Goal: Transaction & Acquisition: Purchase product/service

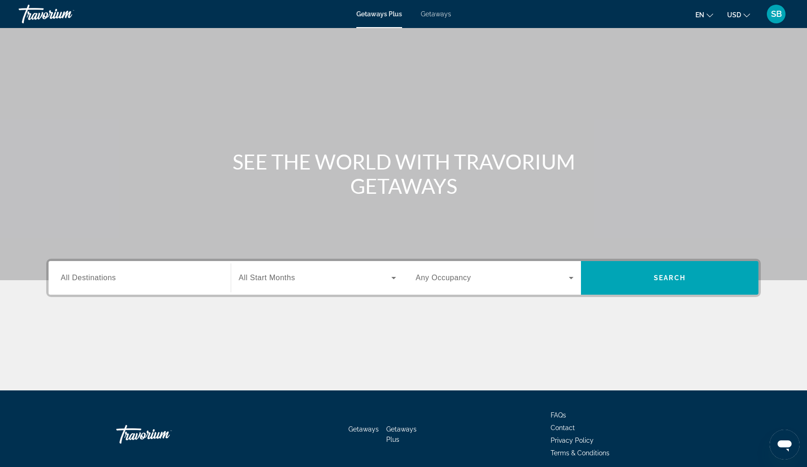
click at [436, 16] on span "Getaways" at bounding box center [436, 13] width 30 height 7
click at [101, 284] on div "Search widget" at bounding box center [140, 278] width 158 height 27
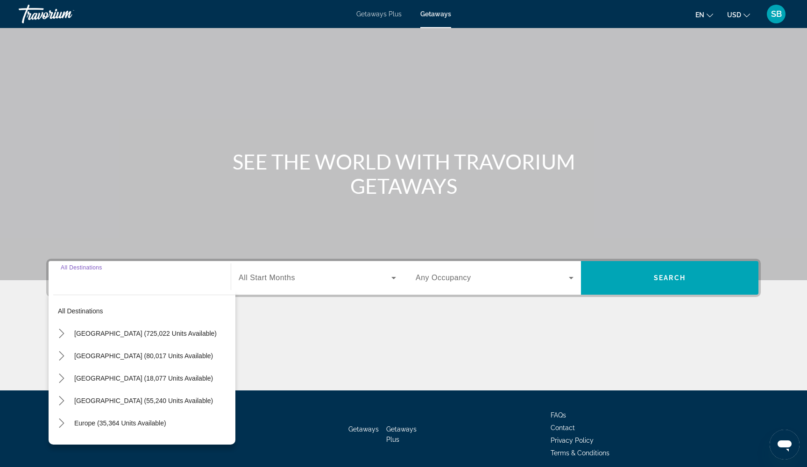
scroll to position [38, 0]
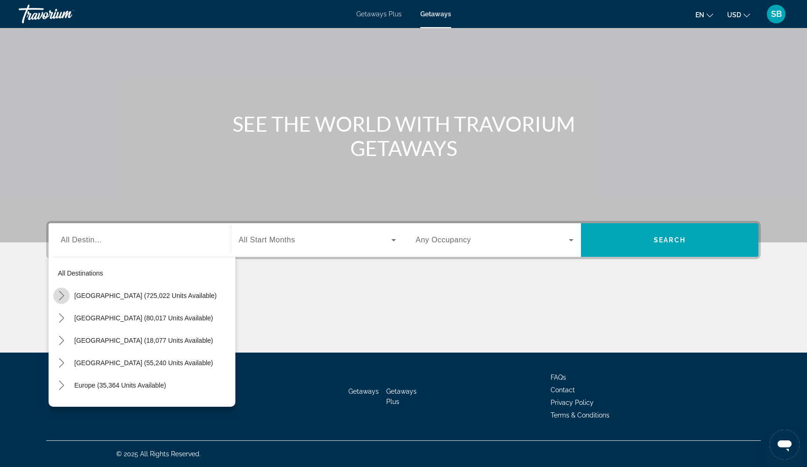
click at [65, 292] on icon "Toggle United States (725,022 units available) submenu" at bounding box center [61, 295] width 9 height 9
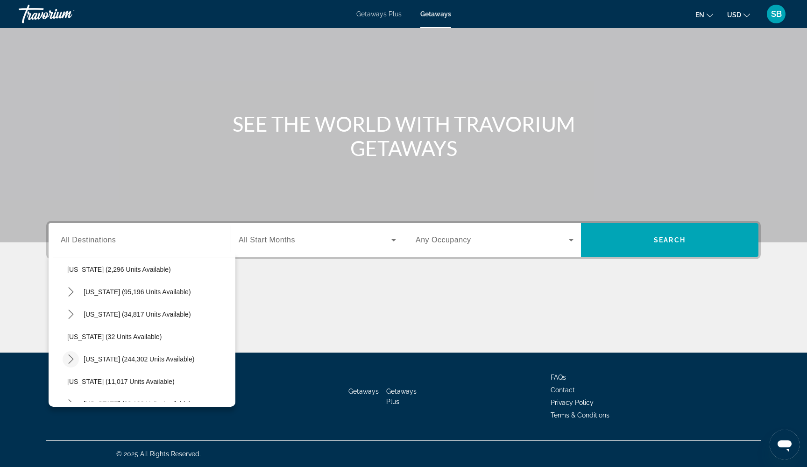
click at [71, 361] on icon "Toggle Florida (244,302 units available) submenu" at bounding box center [70, 359] width 9 height 9
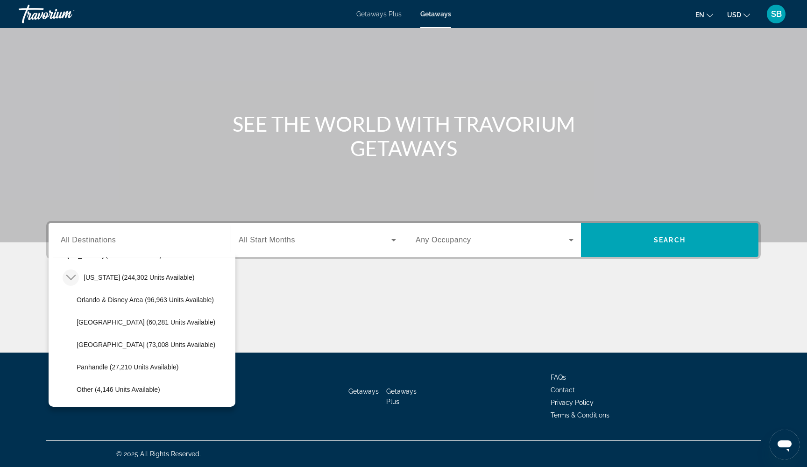
scroll to position [160, 0]
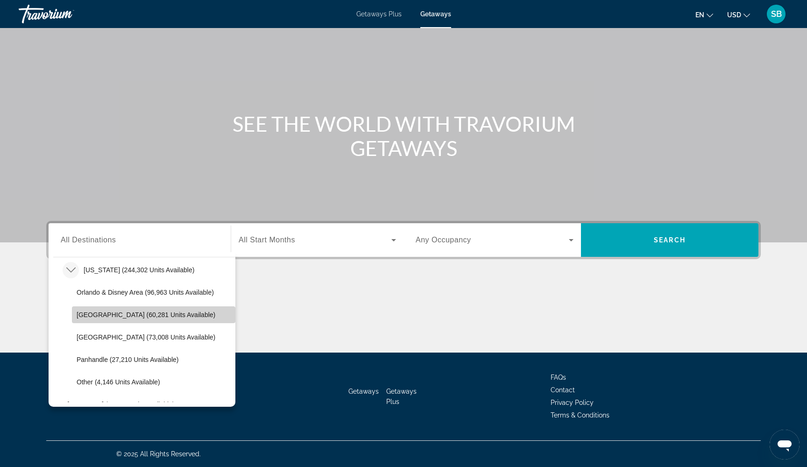
click at [106, 322] on span "Select destination: East Coast (60,281 units available)" at bounding box center [153, 315] width 163 height 22
type input "**********"
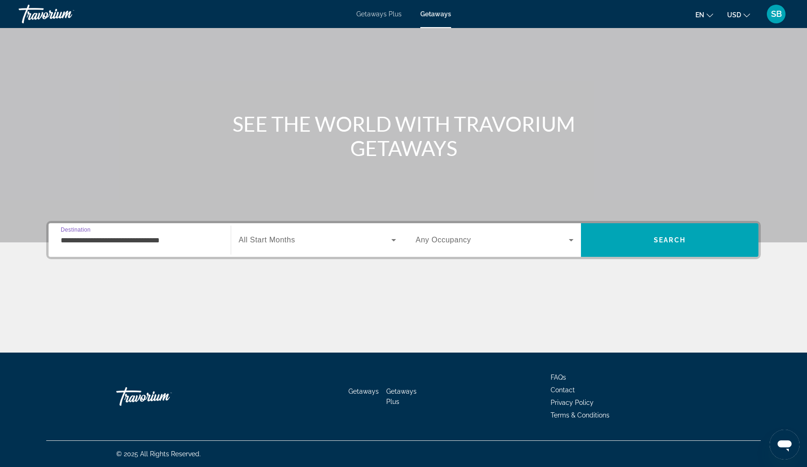
click at [327, 234] on div "Search widget" at bounding box center [317, 240] width 157 height 26
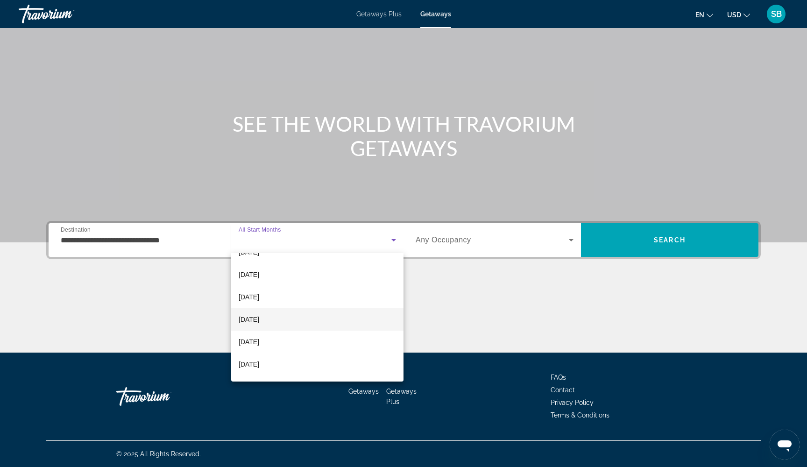
scroll to position [126, 0]
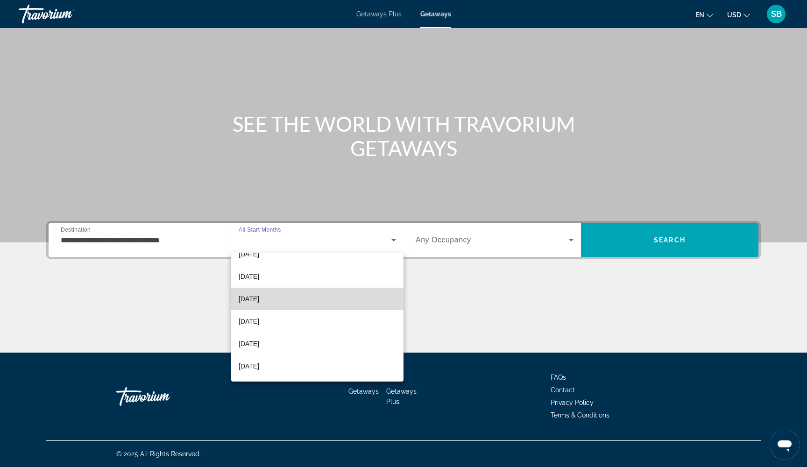
click at [282, 301] on mat-option "April 2026" at bounding box center [317, 299] width 172 height 22
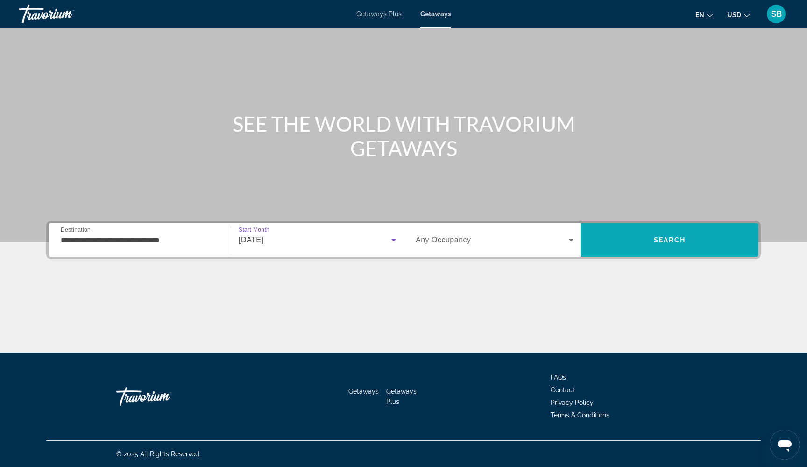
click at [678, 240] on span "Search" at bounding box center [670, 239] width 32 height 7
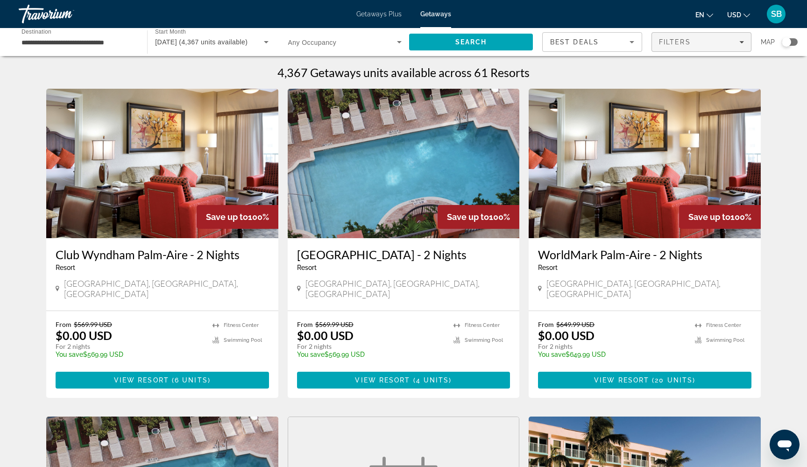
click at [690, 43] on span "Filters" at bounding box center [675, 41] width 32 height 7
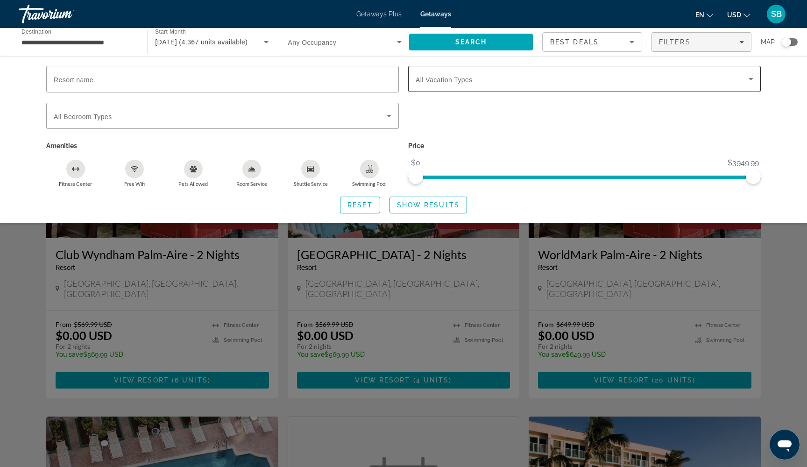
click at [649, 85] on div "Search widget" at bounding box center [585, 79] width 338 height 26
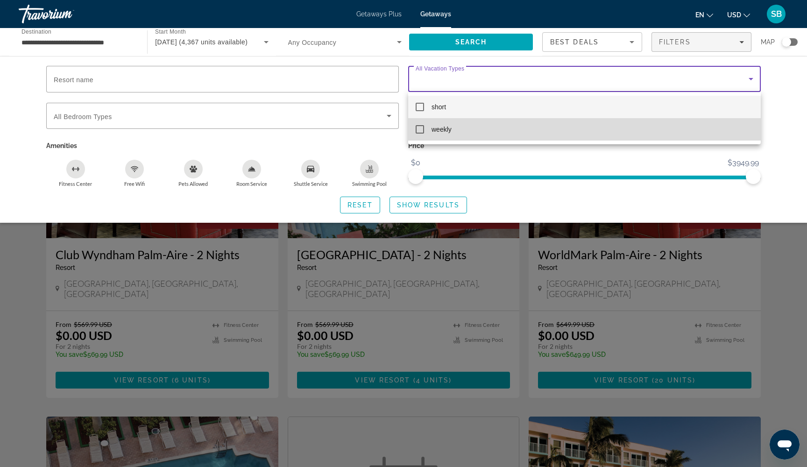
click at [582, 130] on mat-option "weekly" at bounding box center [584, 129] width 353 height 22
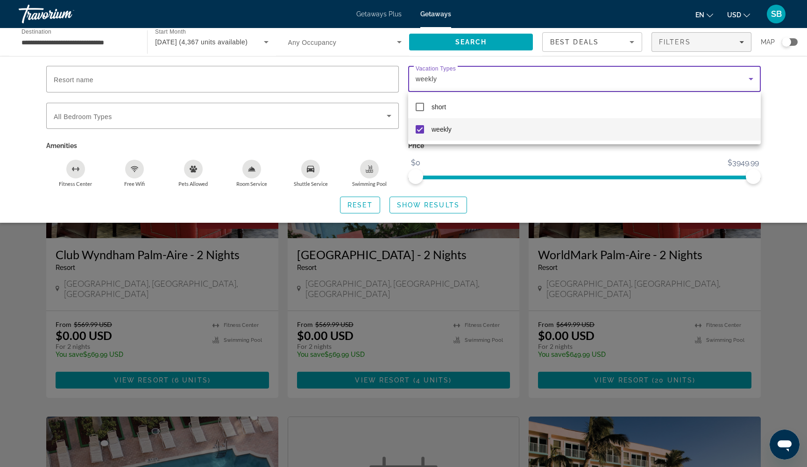
click at [430, 205] on div at bounding box center [403, 233] width 807 height 467
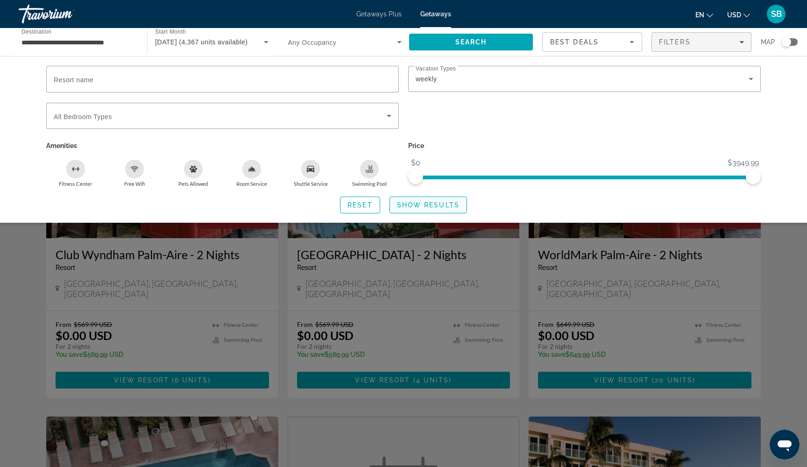
click at [415, 206] on span "Show Results" at bounding box center [428, 204] width 63 height 7
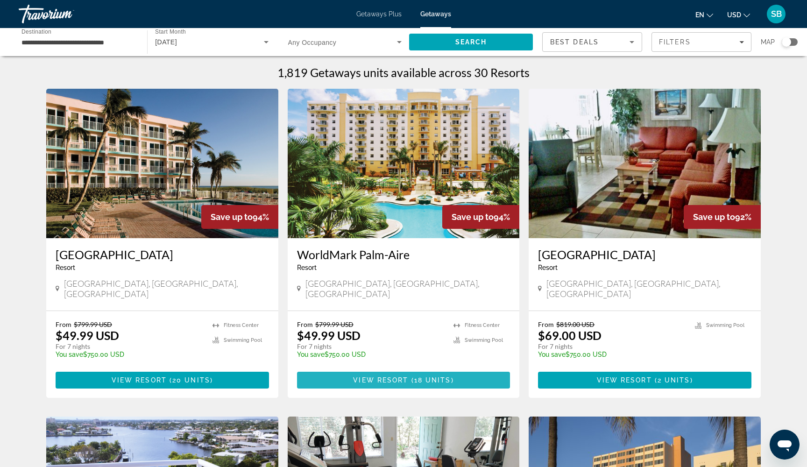
click at [406, 376] on span "View Resort" at bounding box center [380, 379] width 55 height 7
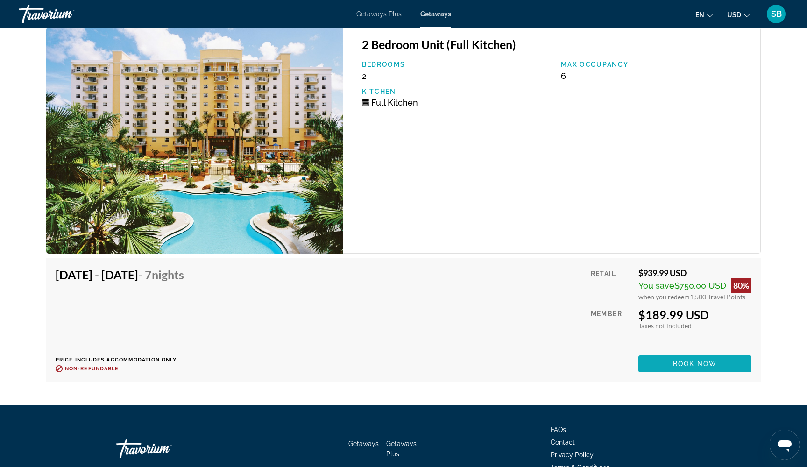
scroll to position [2826, 0]
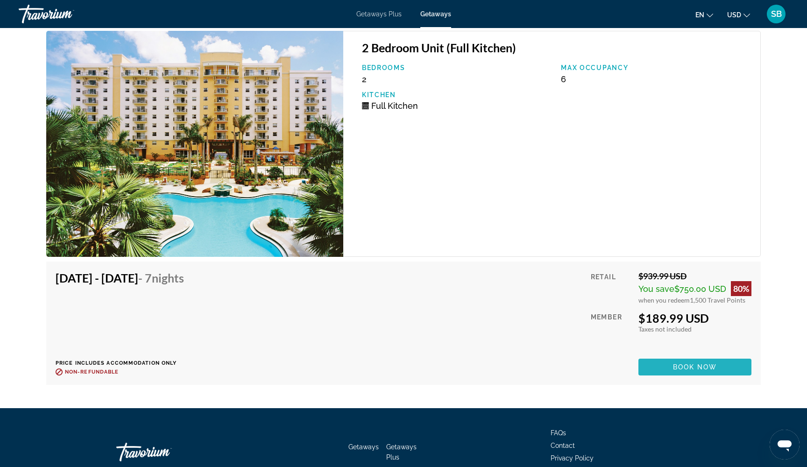
click at [682, 363] on span "Book now" at bounding box center [695, 366] width 44 height 7
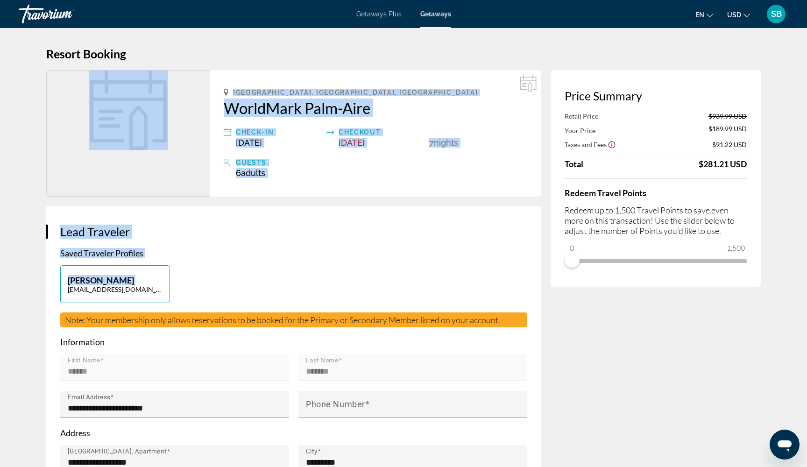
drag, startPoint x: 570, startPoint y: 277, endPoint x: 524, endPoint y: 276, distance: 46.3
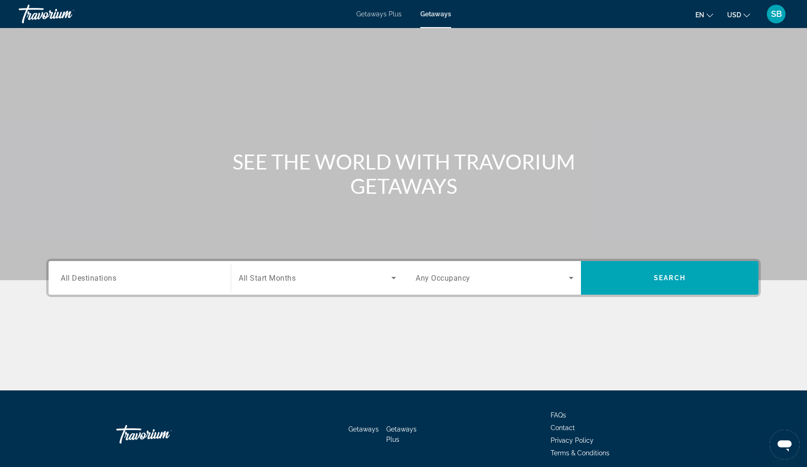
click at [141, 288] on div "Search widget" at bounding box center [140, 278] width 158 height 27
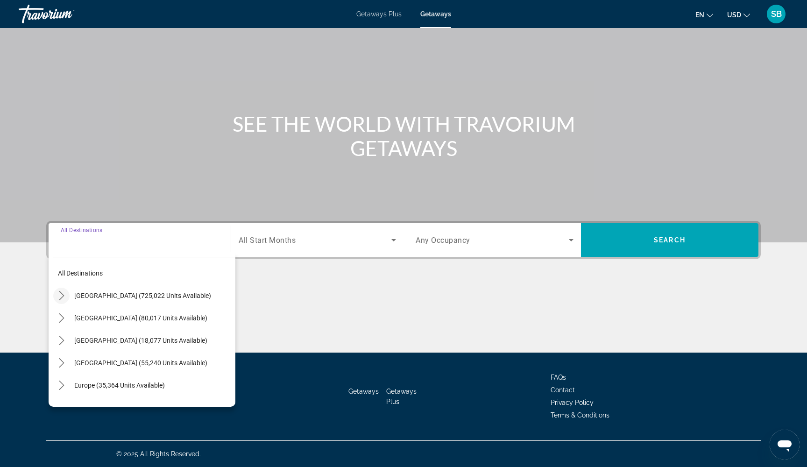
click at [61, 298] on icon "Toggle United States (725,022 units available) submenu" at bounding box center [61, 295] width 9 height 9
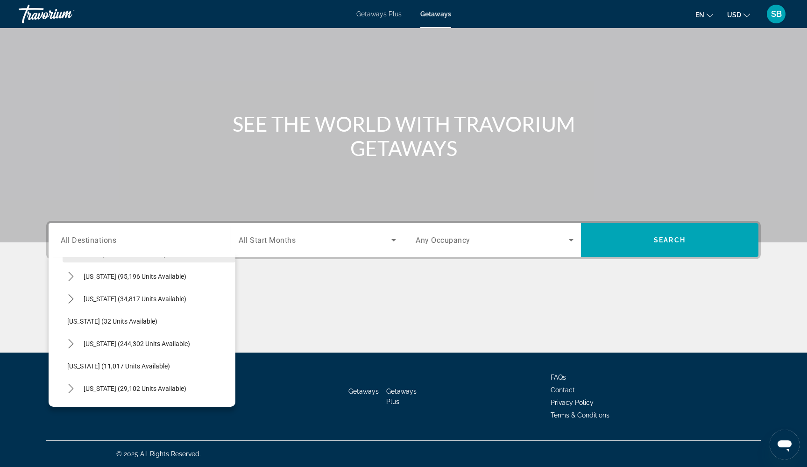
scroll to position [92, 0]
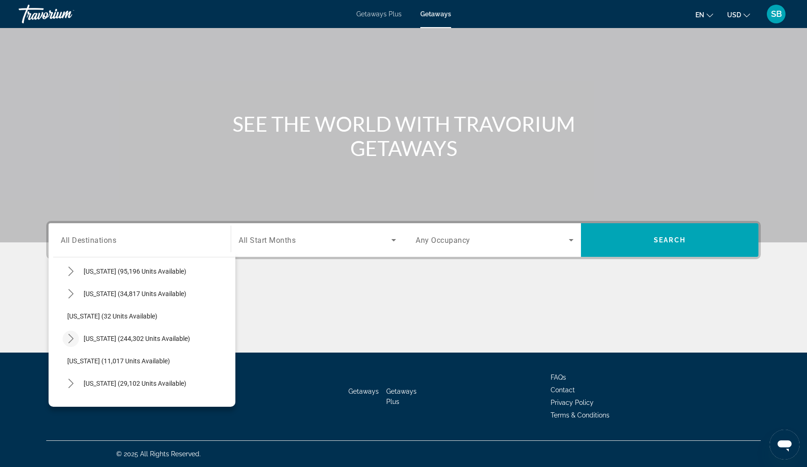
click at [70, 339] on icon "Toggle Florida (244,302 units available) submenu" at bounding box center [70, 338] width 9 height 9
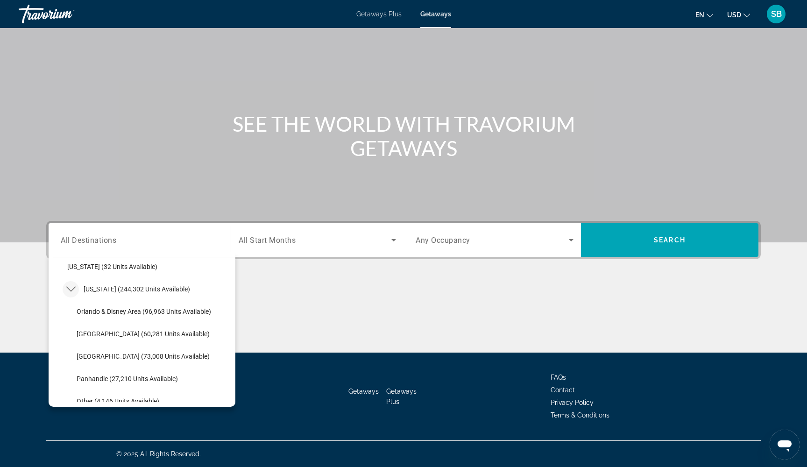
scroll to position [141, 0]
click at [112, 312] on span "Orlando & Disney Area (96,963 units available)" at bounding box center [144, 311] width 135 height 7
type input "**********"
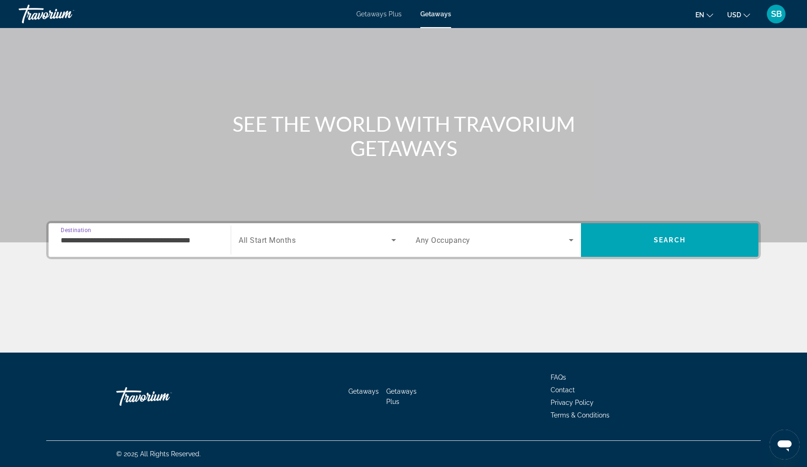
click at [319, 241] on span "Search widget" at bounding box center [315, 239] width 153 height 11
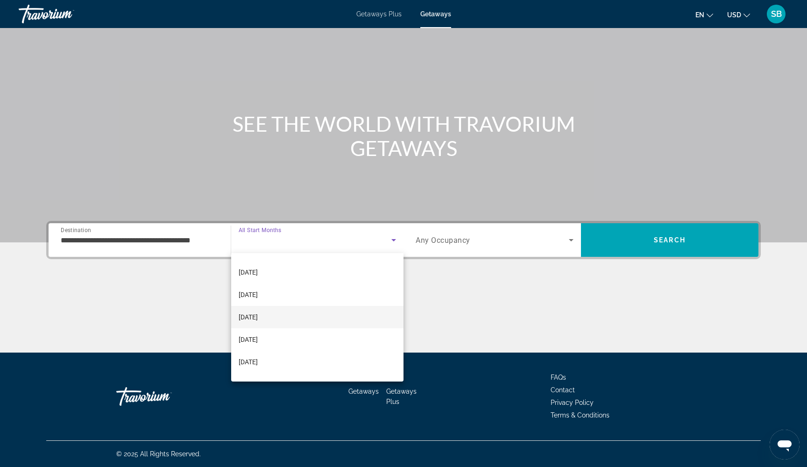
scroll to position [86, 0]
click at [280, 336] on mat-option "April 2026" at bounding box center [317, 339] width 172 height 22
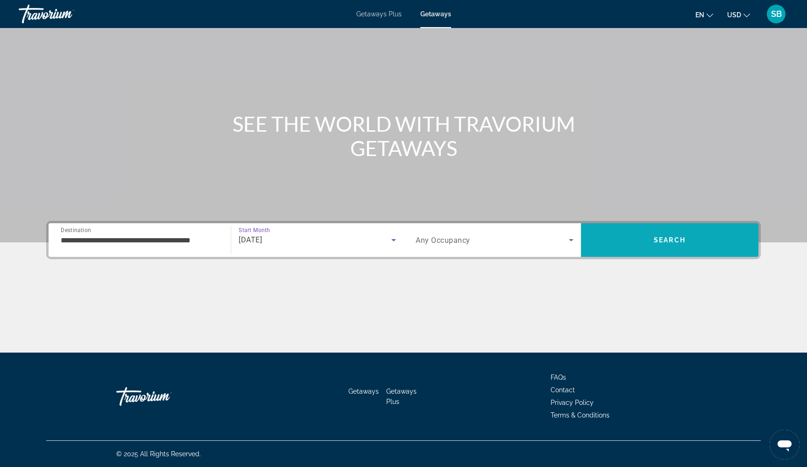
click at [650, 240] on span "Search" at bounding box center [669, 240] width 177 height 22
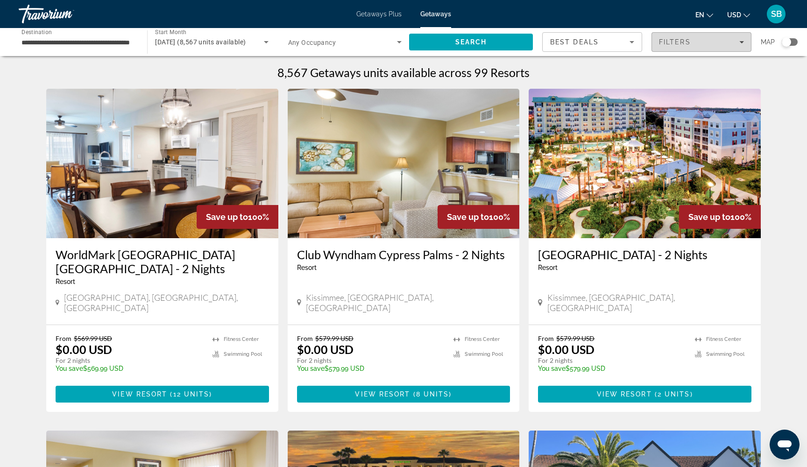
click at [675, 45] on span "Filters" at bounding box center [675, 41] width 32 height 7
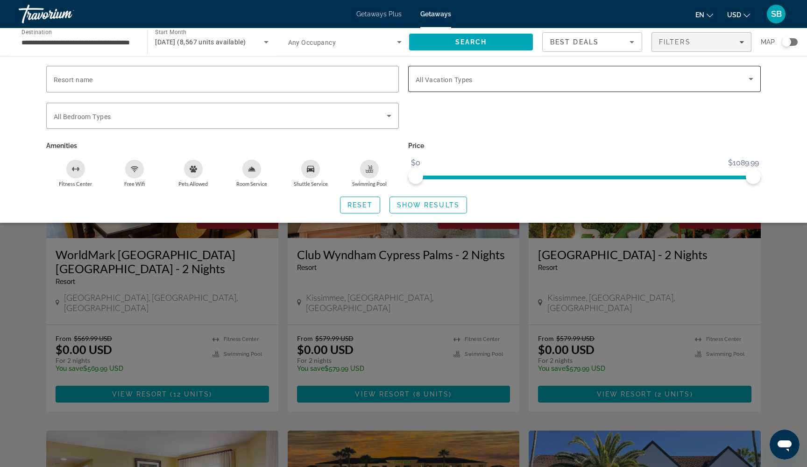
click at [626, 78] on span "Search widget" at bounding box center [582, 78] width 333 height 11
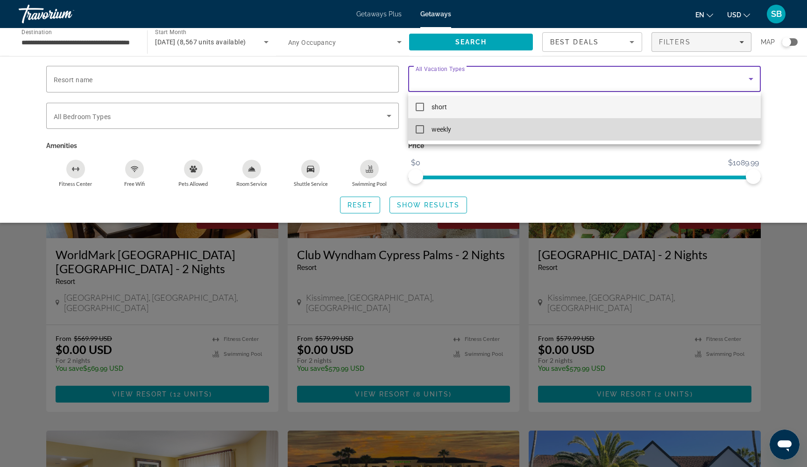
click at [419, 132] on mat-pseudo-checkbox at bounding box center [420, 129] width 8 height 8
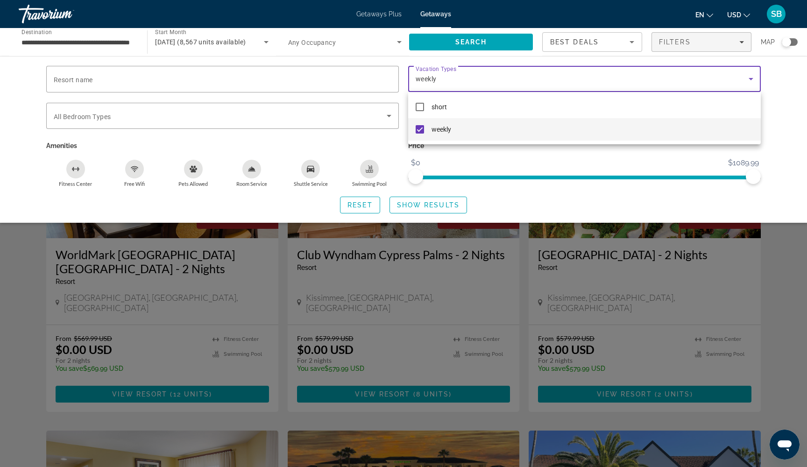
click at [417, 208] on div at bounding box center [403, 233] width 807 height 467
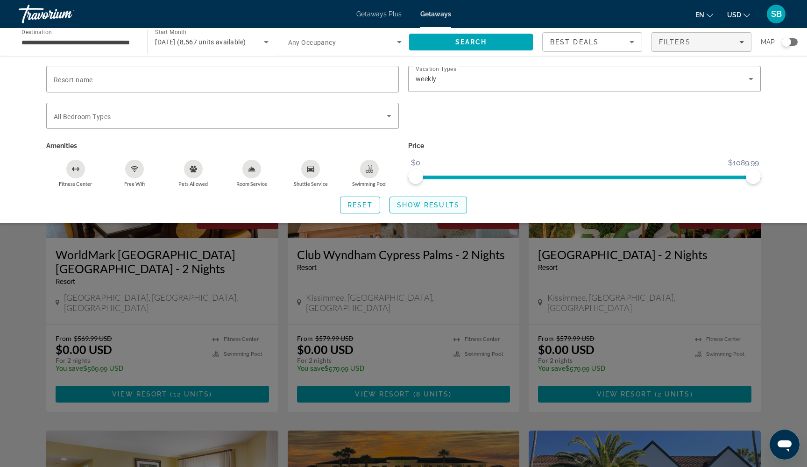
click at [412, 202] on span "Search widget" at bounding box center [428, 205] width 77 height 22
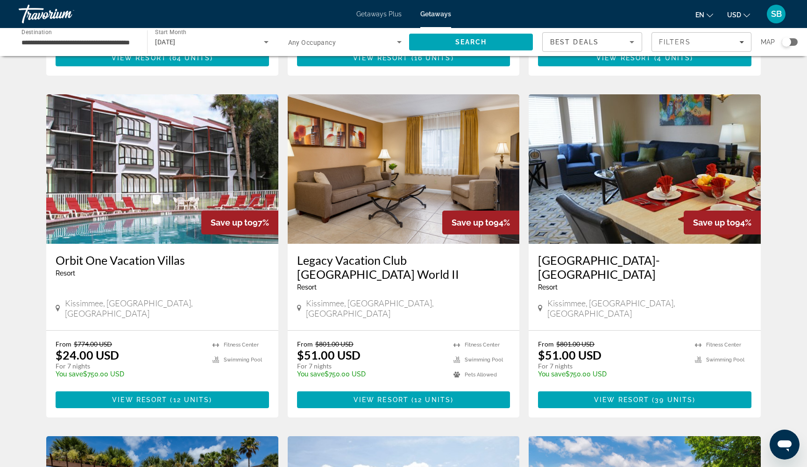
scroll to position [354, 0]
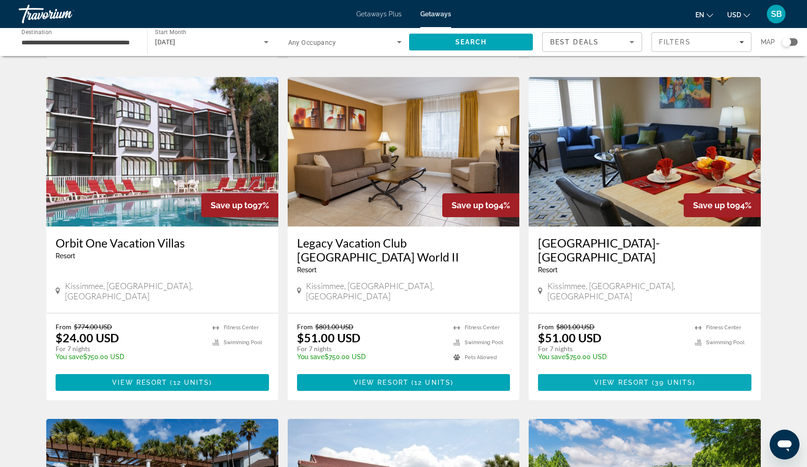
click at [646, 379] on span "View Resort" at bounding box center [621, 382] width 55 height 7
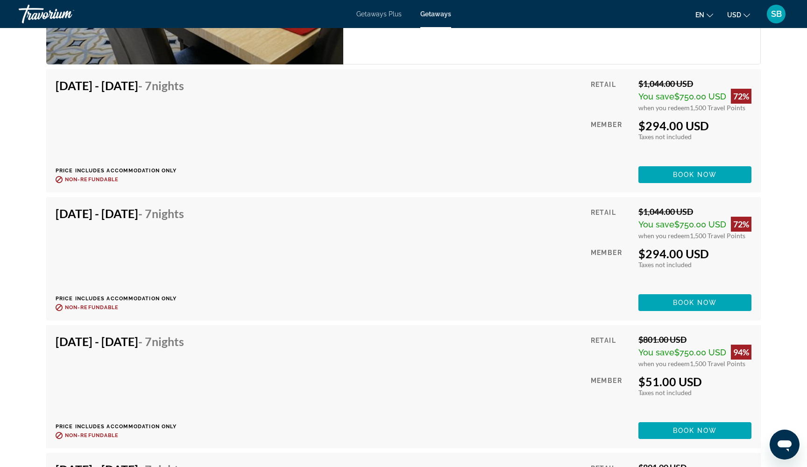
scroll to position [2063, 0]
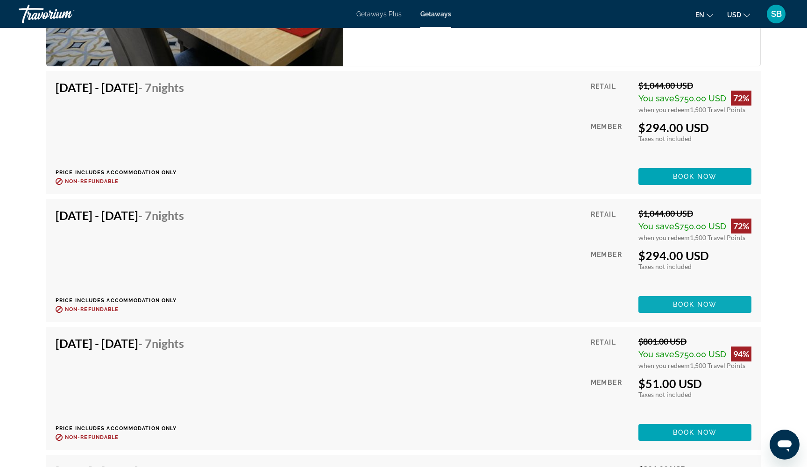
click at [680, 301] on span "Book now" at bounding box center [695, 304] width 44 height 7
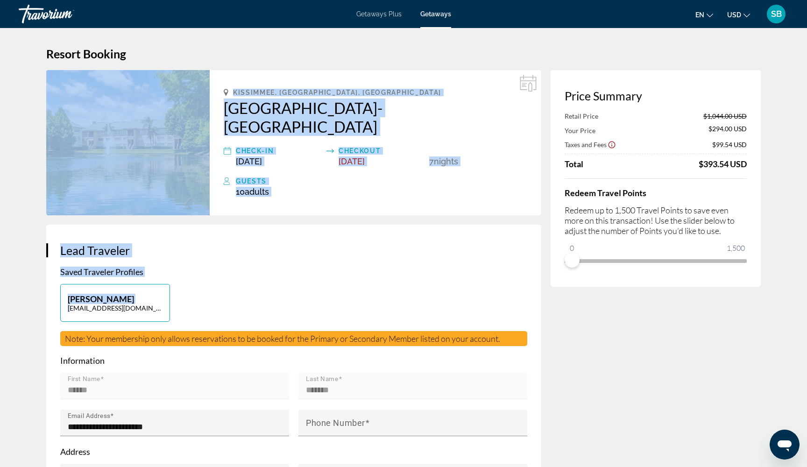
drag, startPoint x: 572, startPoint y: 275, endPoint x: 547, endPoint y: 274, distance: 24.8
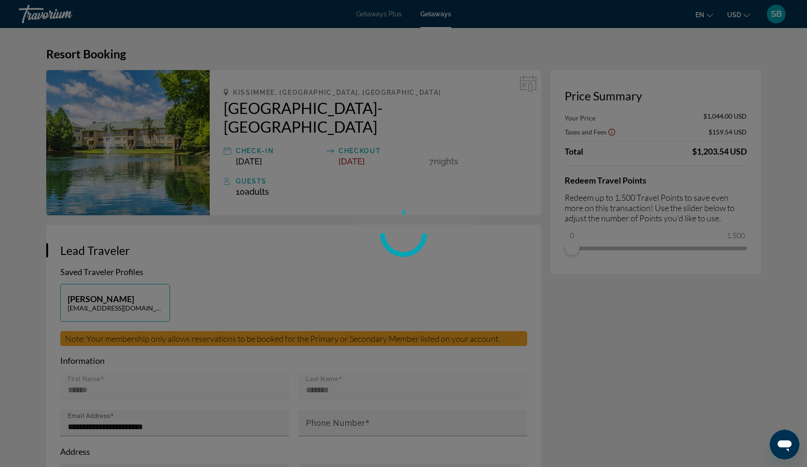
click at [597, 311] on div "Skip to main content Getaways Plus Getaways en English Español Français Italian…" at bounding box center [403, 233] width 807 height 467
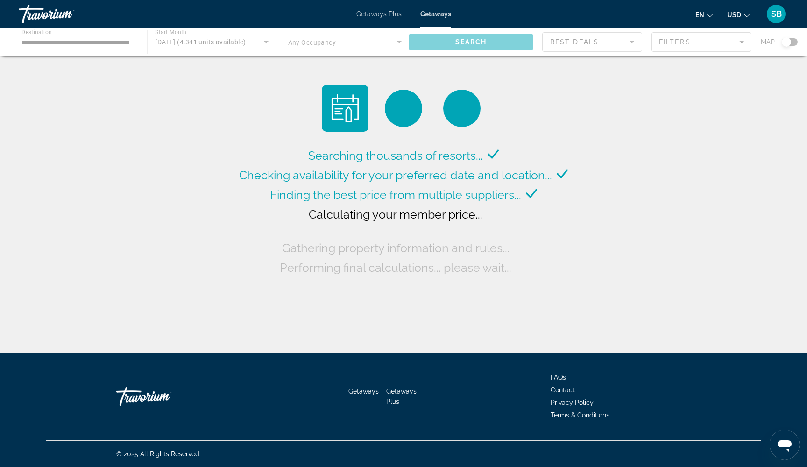
click at [51, 43] on div "Main content" at bounding box center [403, 42] width 807 height 28
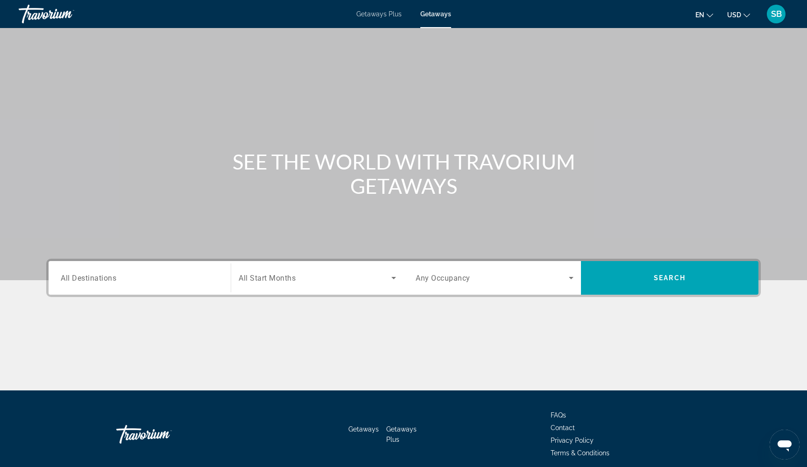
click at [114, 282] on span "All Destinations" at bounding box center [89, 277] width 56 height 9
click at [114, 282] on input "Destination All Destinations" at bounding box center [140, 278] width 158 height 11
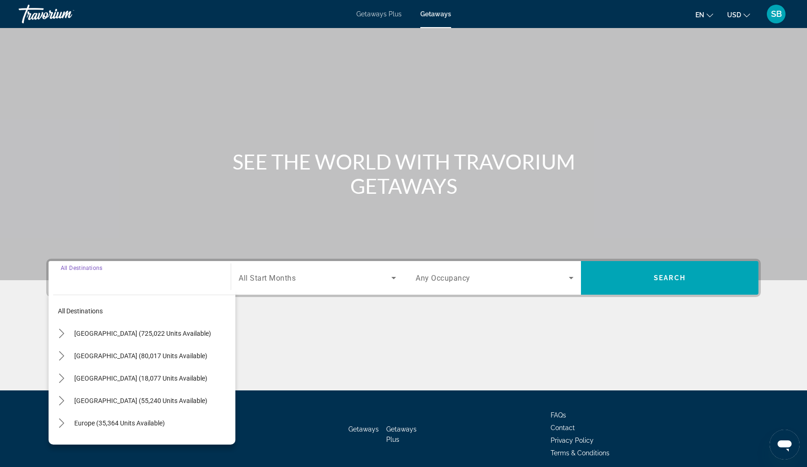
scroll to position [38, 0]
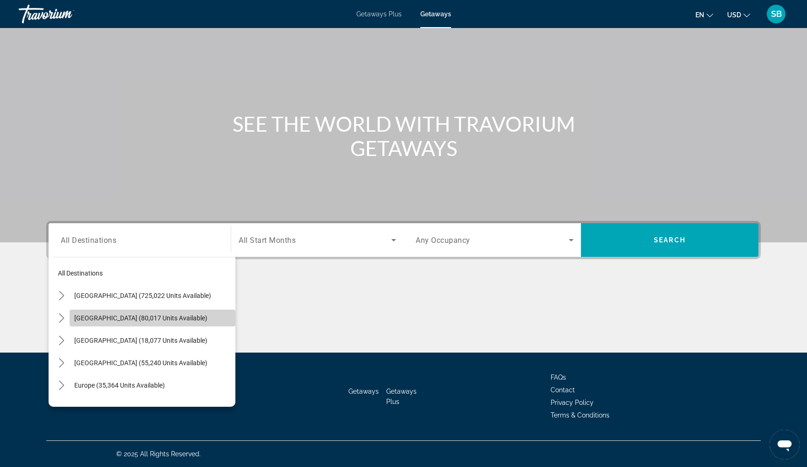
click at [92, 319] on span "Mexico (80,017 units available)" at bounding box center [140, 317] width 133 height 7
type input "**********"
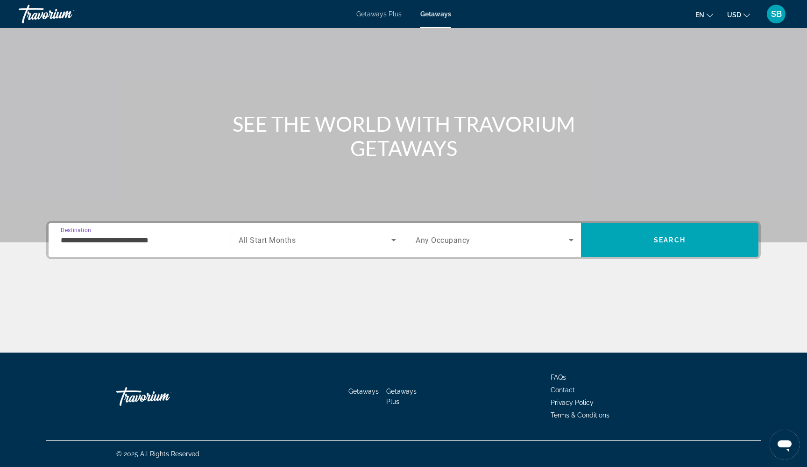
click at [320, 243] on span "Search widget" at bounding box center [315, 239] width 153 height 11
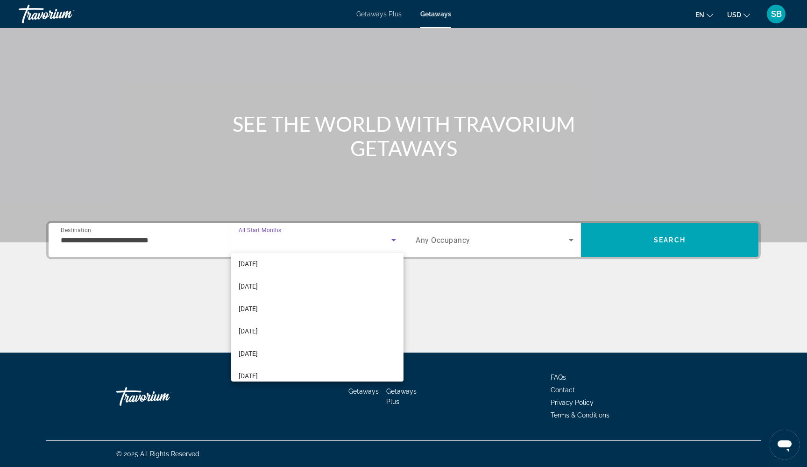
scroll to position [180, 0]
click at [285, 312] on mat-option "July 2026" at bounding box center [317, 312] width 172 height 22
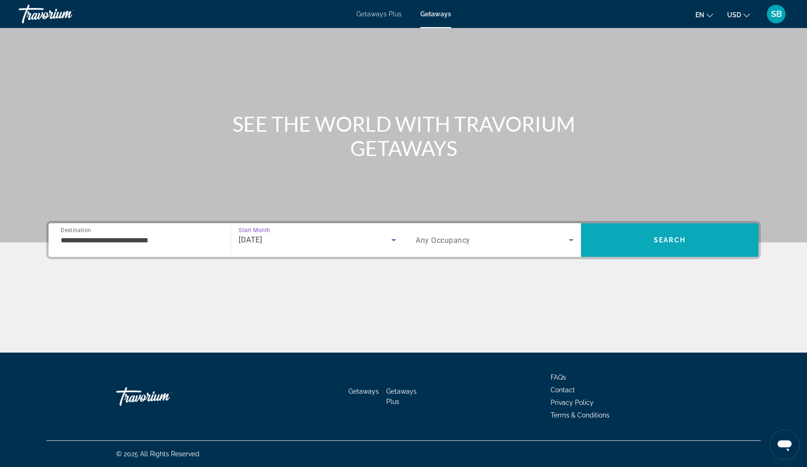
click at [639, 239] on span "Search" at bounding box center [669, 240] width 177 height 22
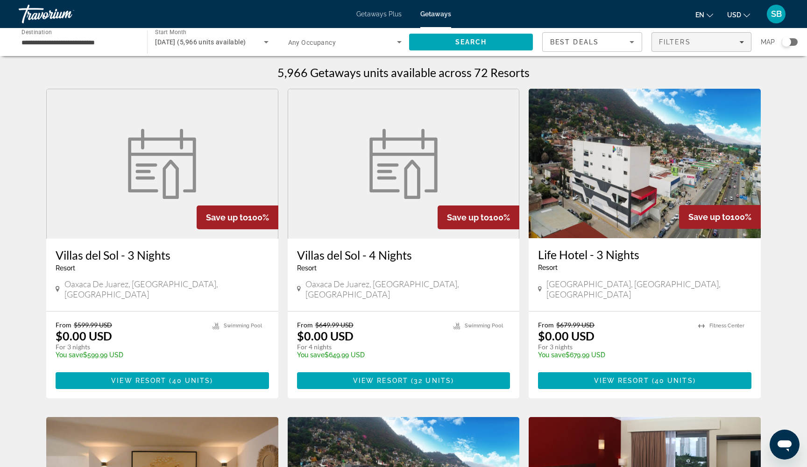
click at [717, 42] on div "Filters" at bounding box center [701, 41] width 85 height 7
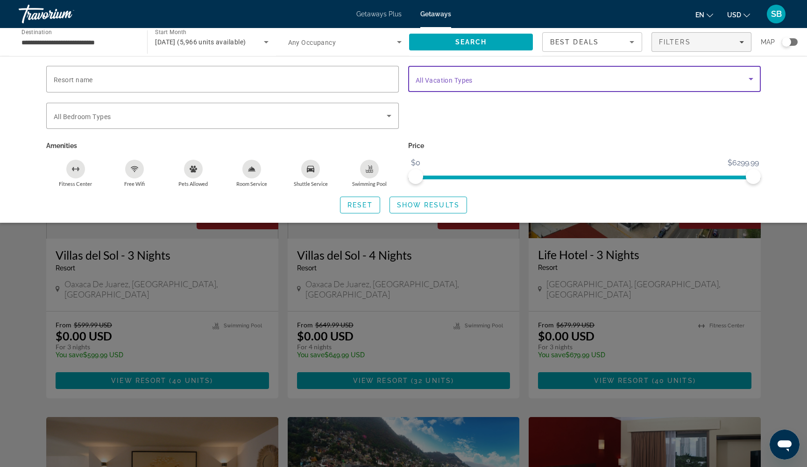
click at [621, 78] on span "Search widget" at bounding box center [582, 78] width 333 height 11
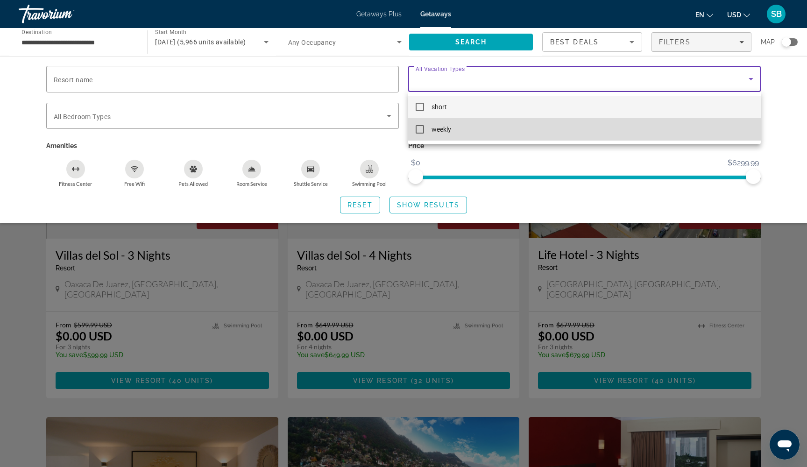
click at [512, 127] on mat-option "weekly" at bounding box center [584, 129] width 353 height 22
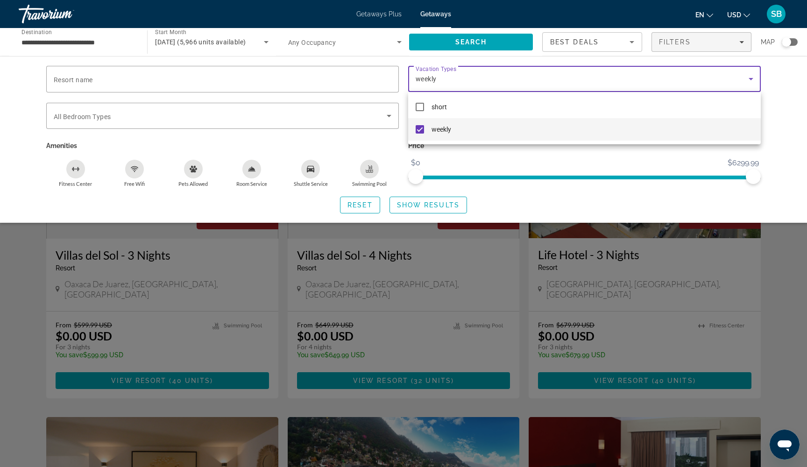
click at [437, 206] on div at bounding box center [403, 233] width 807 height 467
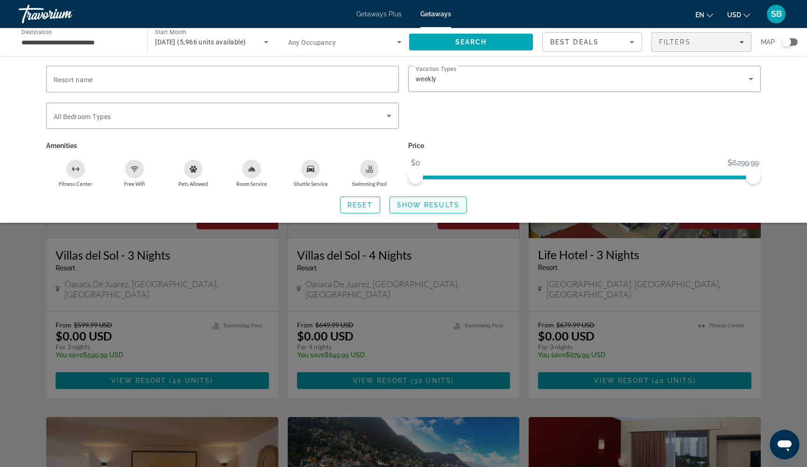
click at [423, 208] on span "Show Results" at bounding box center [428, 204] width 63 height 7
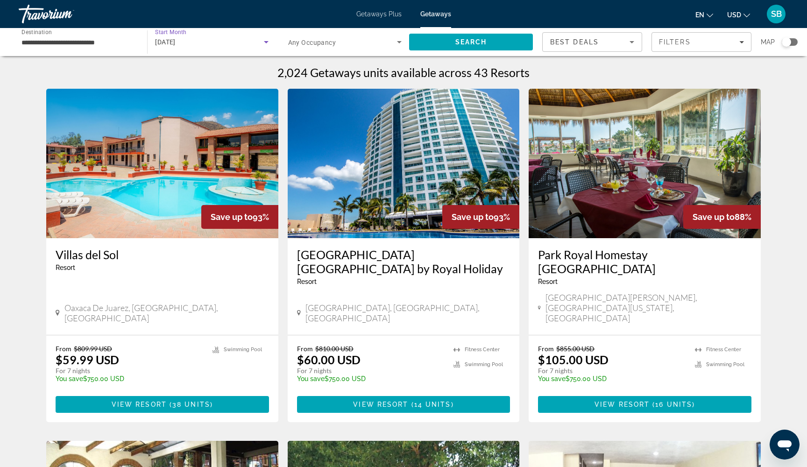
click at [205, 43] on div "July 2026" at bounding box center [209, 41] width 108 height 11
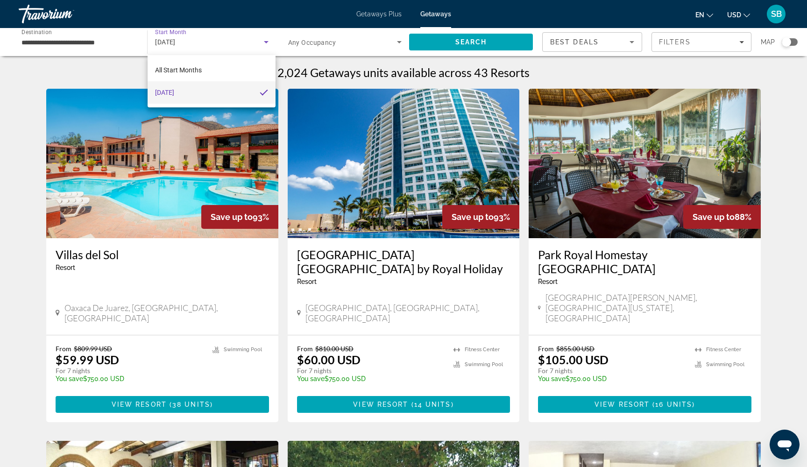
click at [681, 43] on div at bounding box center [403, 233] width 807 height 467
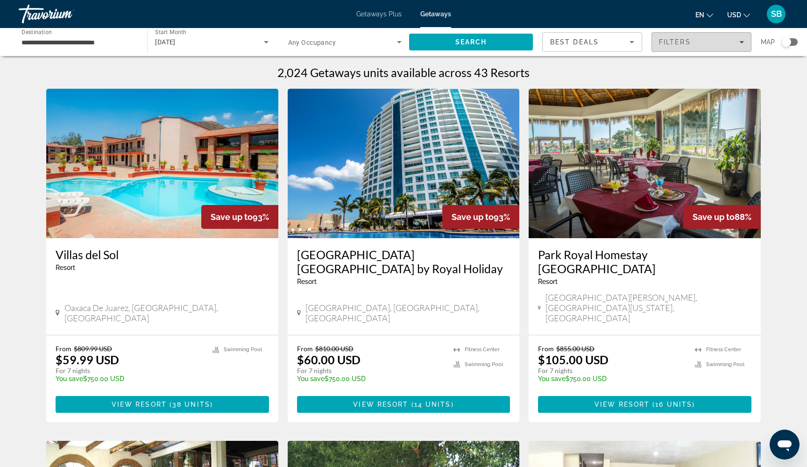
click at [673, 43] on span "Filters" at bounding box center [675, 41] width 32 height 7
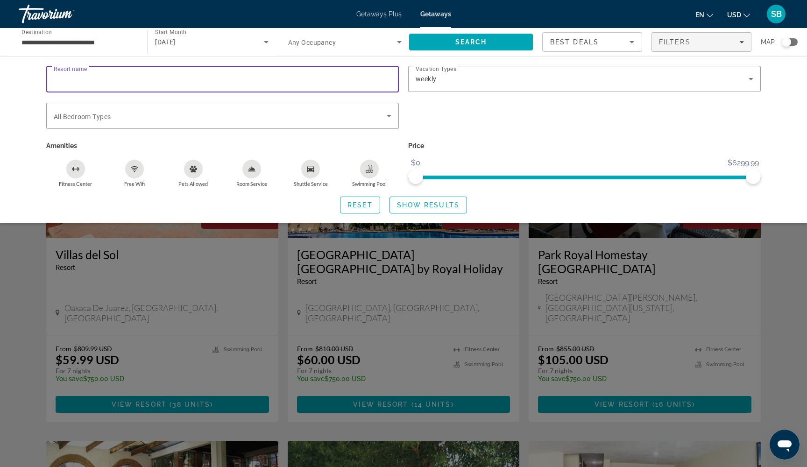
click at [364, 78] on input "Resort name" at bounding box center [223, 79] width 338 height 11
type input "******"
click at [444, 204] on span "Show Results" at bounding box center [428, 204] width 63 height 7
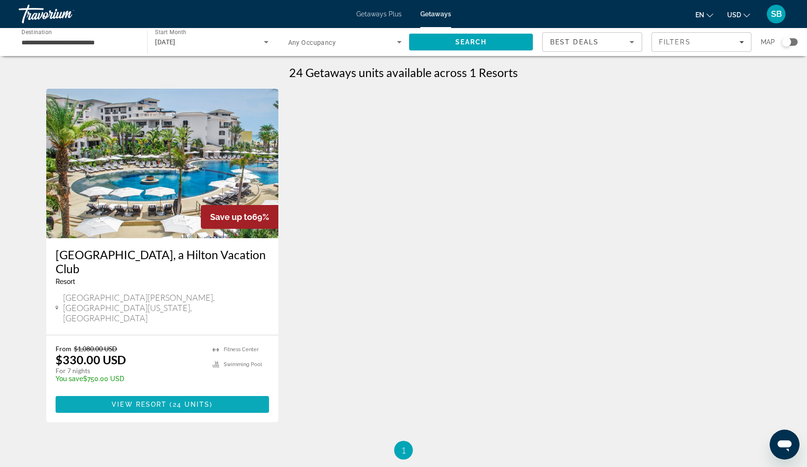
click at [155, 401] on span "View Resort" at bounding box center [139, 404] width 55 height 7
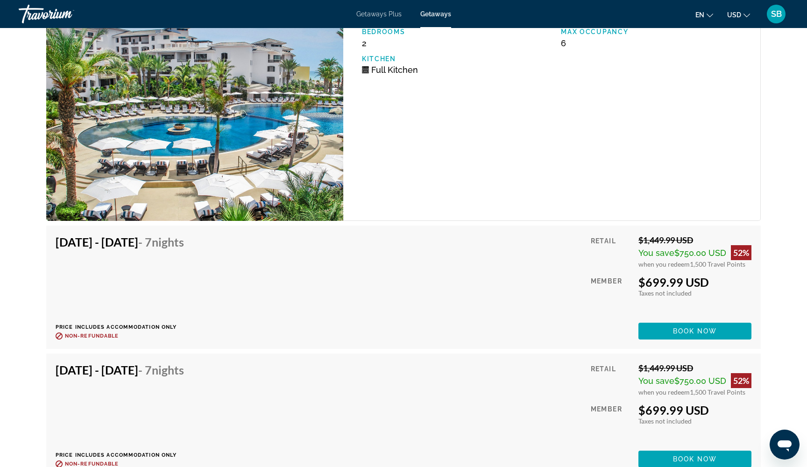
scroll to position [2542, 0]
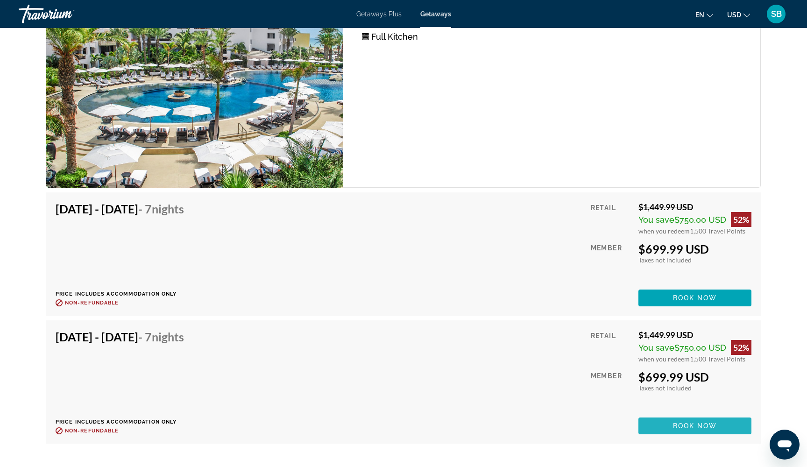
click at [663, 424] on span "Main content" at bounding box center [695, 426] width 113 height 22
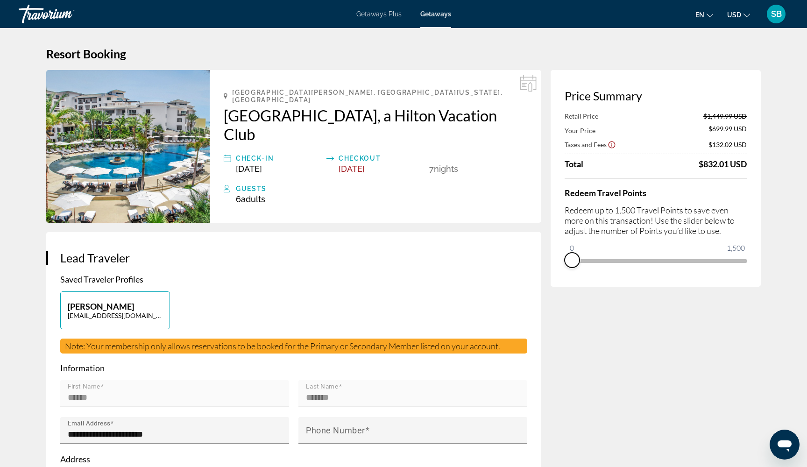
drag, startPoint x: 741, startPoint y: 274, endPoint x: 566, endPoint y: 305, distance: 177.9
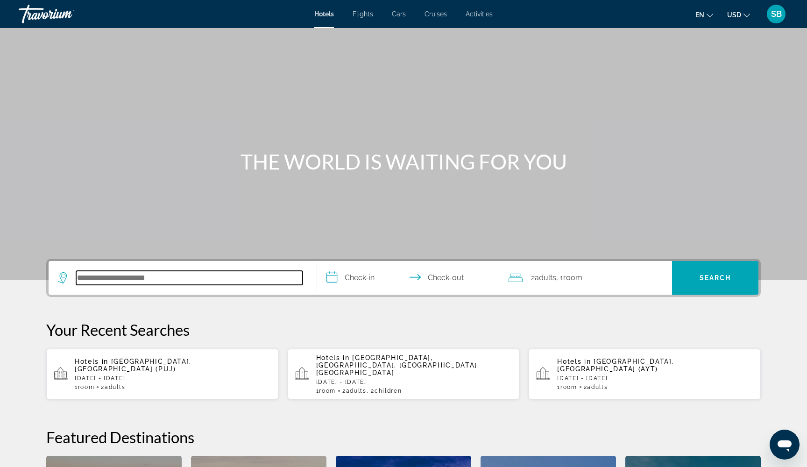
click at [213, 280] on input "Search hotel destination" at bounding box center [189, 278] width 227 height 14
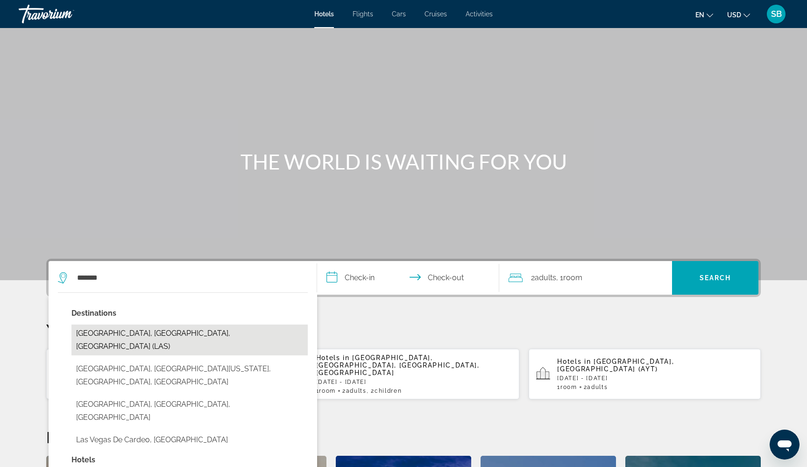
click at [120, 332] on button "[GEOGRAPHIC_DATA], [GEOGRAPHIC_DATA], [GEOGRAPHIC_DATA] (LAS)" at bounding box center [189, 340] width 236 height 31
type input "**********"
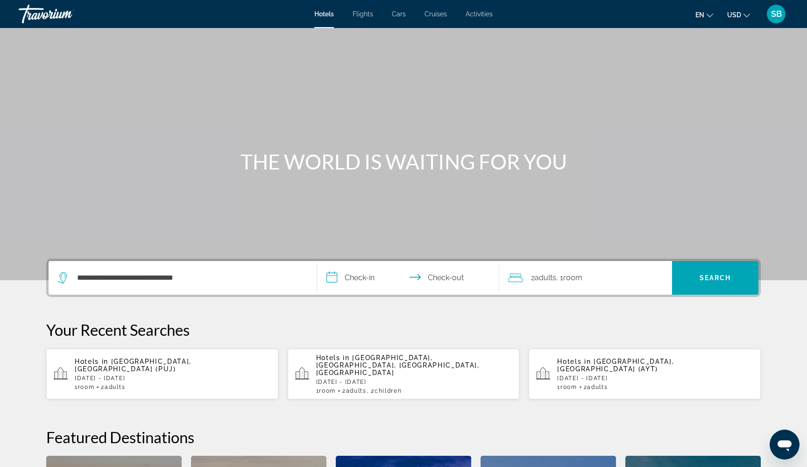
click at [334, 279] on input "**********" at bounding box center [410, 279] width 186 height 36
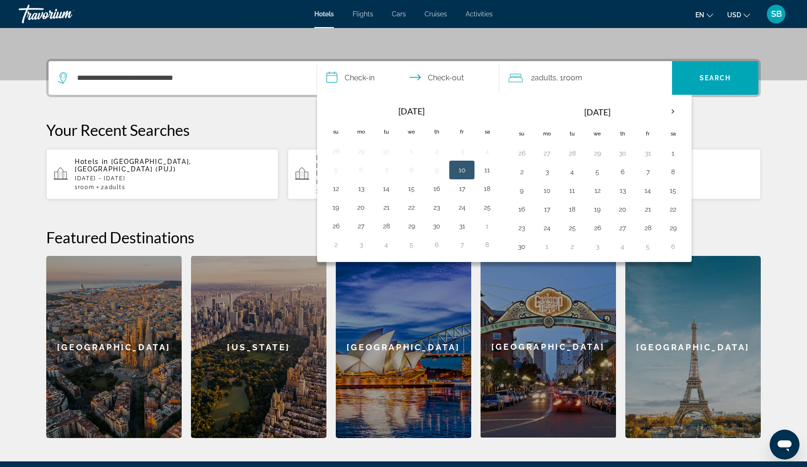
scroll to position [228, 0]
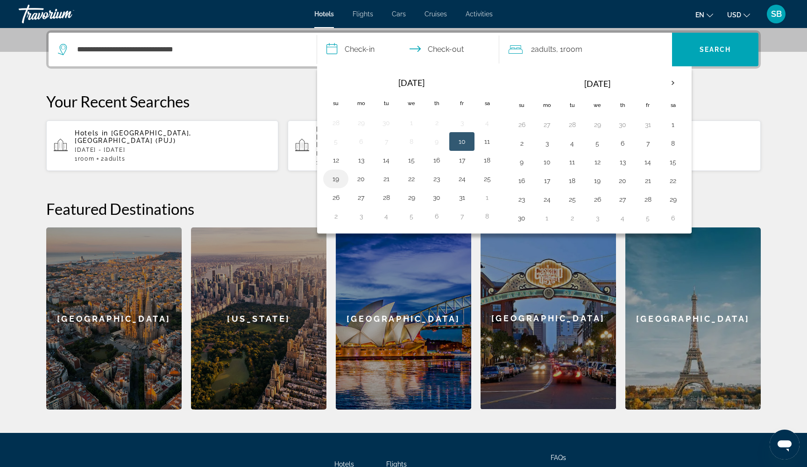
click at [336, 181] on button "19" at bounding box center [335, 178] width 15 height 13
click at [441, 179] on button "23" at bounding box center [436, 178] width 15 height 13
type input "**********"
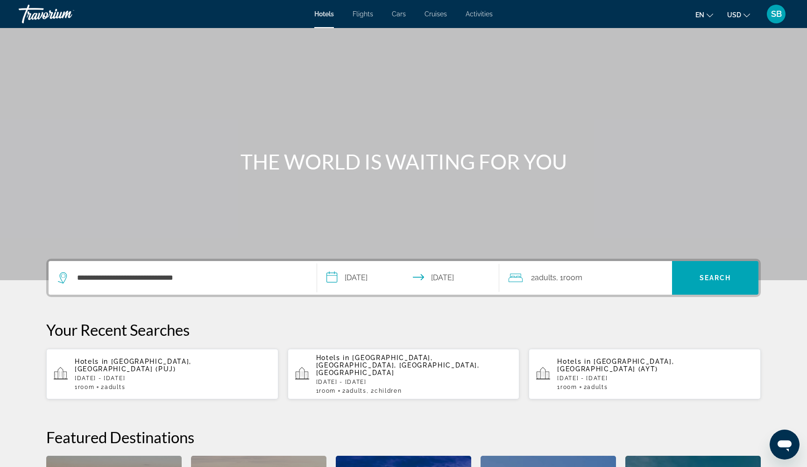
scroll to position [0, 0]
click at [709, 274] on span "Search" at bounding box center [716, 277] width 32 height 7
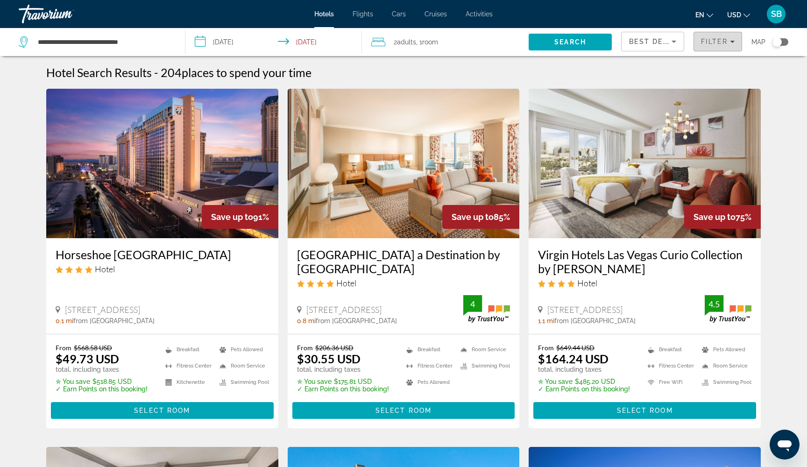
click at [715, 41] on span "Filter" at bounding box center [714, 41] width 27 height 7
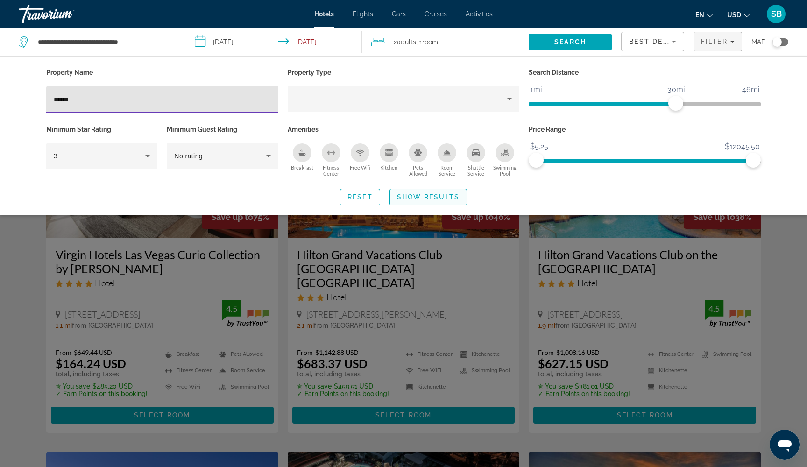
type input "******"
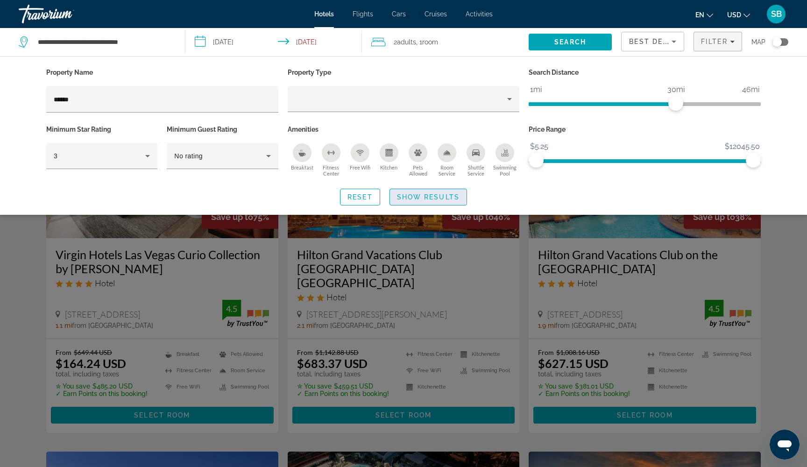
click at [411, 197] on span "Show Results" at bounding box center [428, 196] width 63 height 7
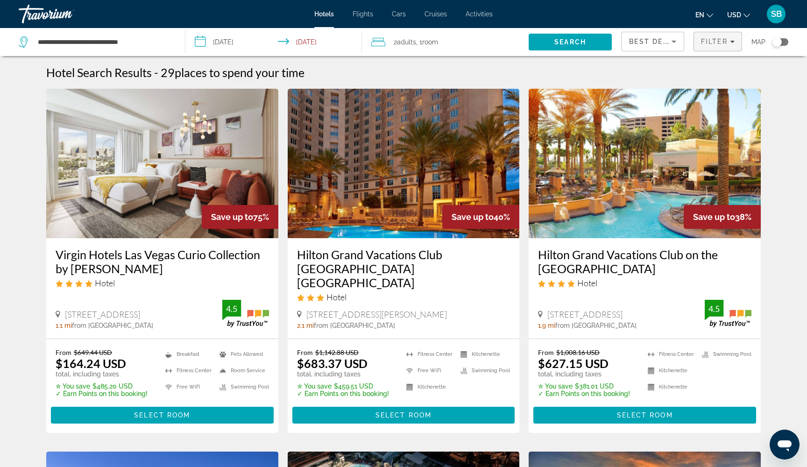
click at [721, 43] on span "Filter" at bounding box center [714, 41] width 27 height 7
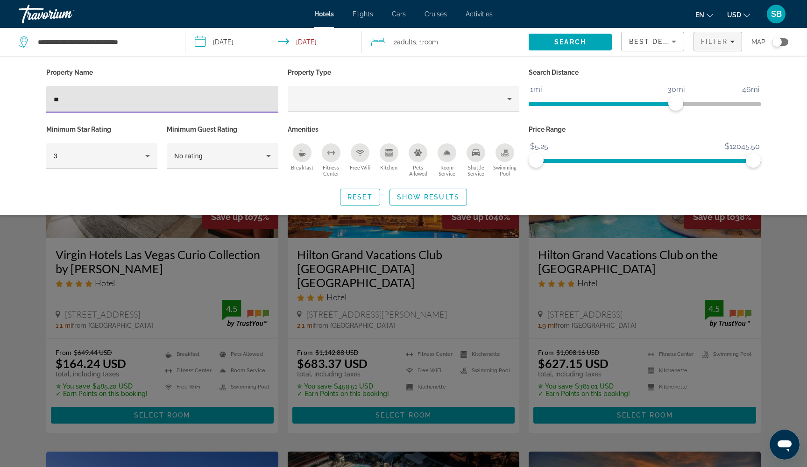
type input "*"
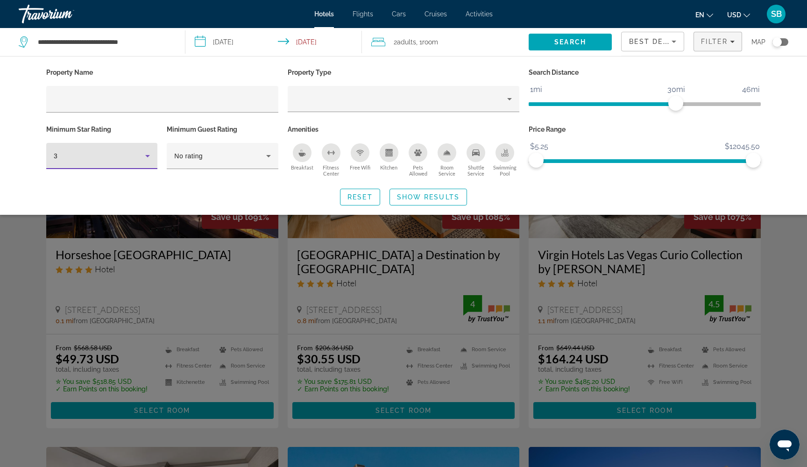
click at [149, 160] on icon "Hotel Filters" at bounding box center [147, 155] width 11 height 11
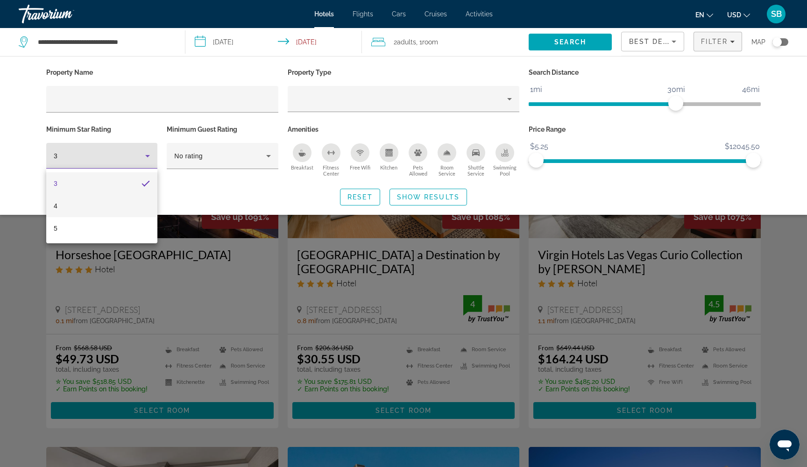
click at [104, 213] on mat-option "4" at bounding box center [101, 206] width 111 height 22
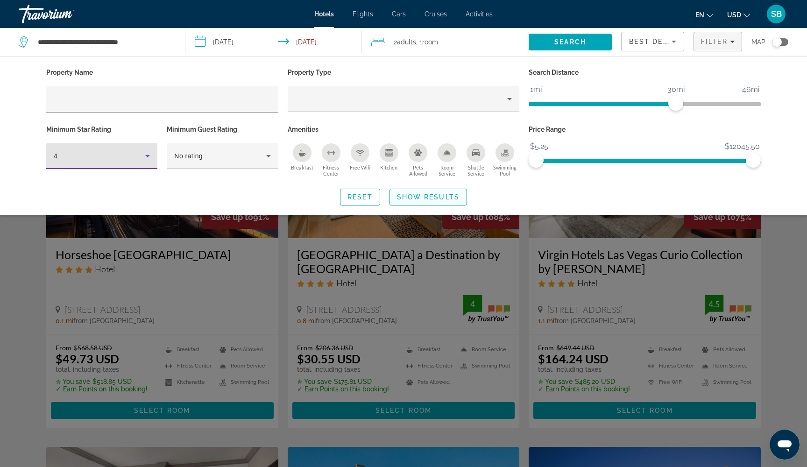
click at [403, 197] on span "Show Results" at bounding box center [428, 196] width 63 height 7
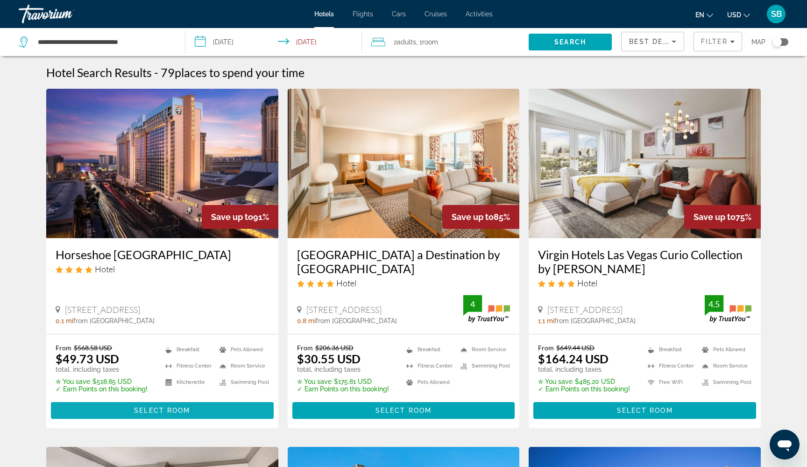
click at [139, 413] on span "Select Room" at bounding box center [162, 410] width 56 height 7
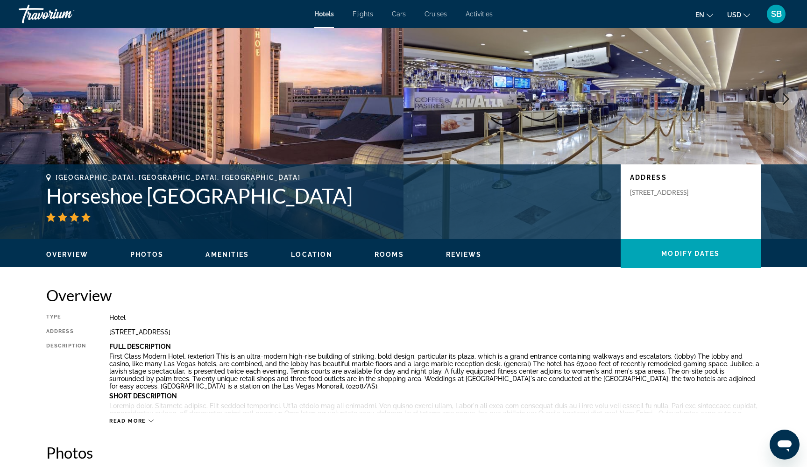
click at [151, 420] on icon "Main content" at bounding box center [151, 421] width 5 height 5
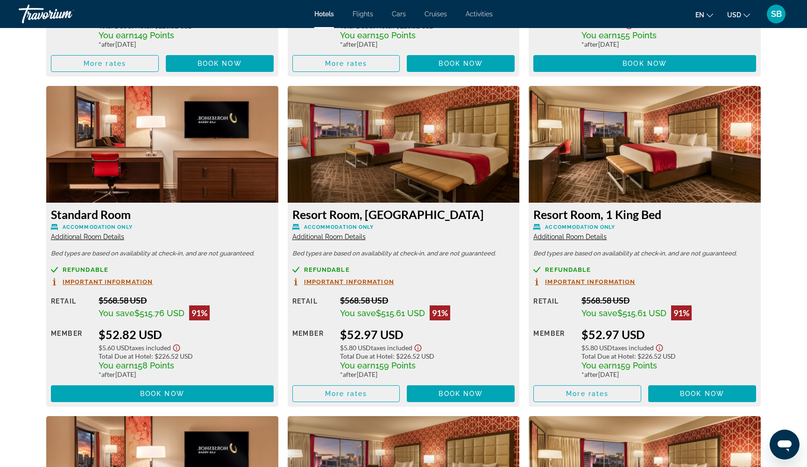
scroll to position [1966, 0]
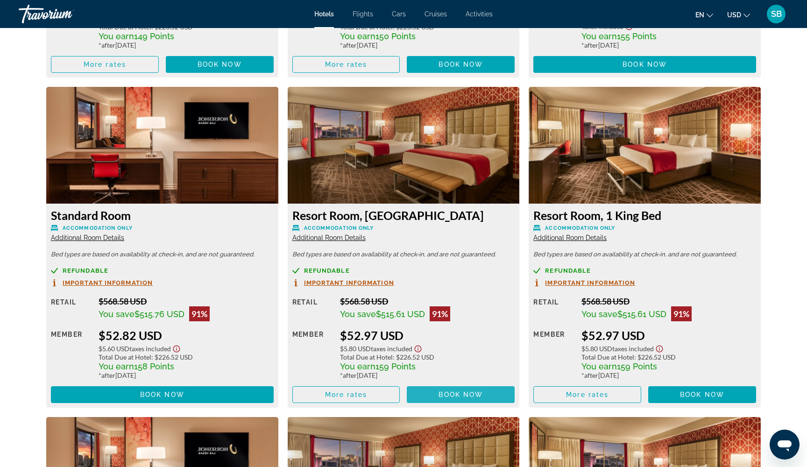
click at [454, 398] on span "Book now" at bounding box center [461, 394] width 44 height 7
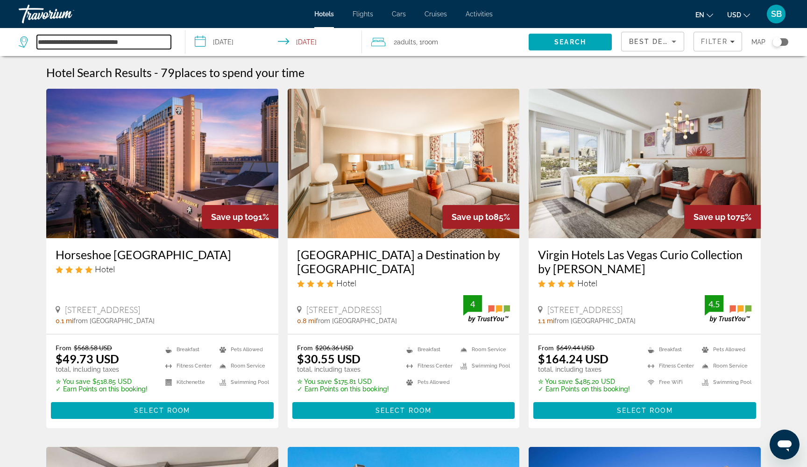
click at [78, 44] on input "**********" at bounding box center [104, 42] width 134 height 14
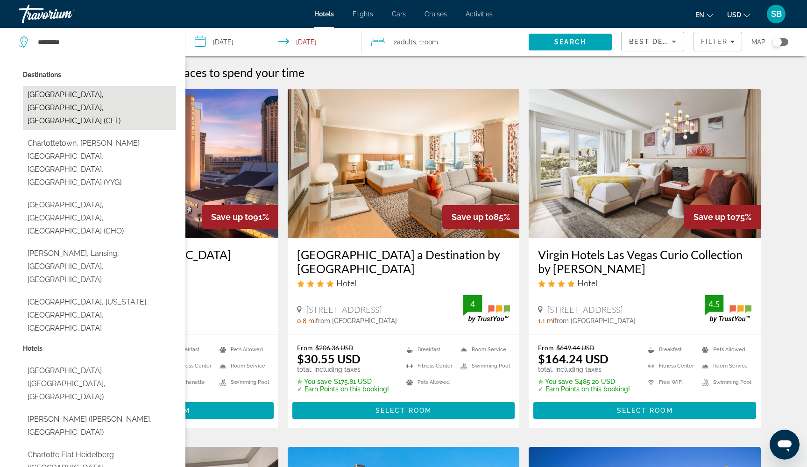
click at [68, 99] on button "[GEOGRAPHIC_DATA], [GEOGRAPHIC_DATA], [GEOGRAPHIC_DATA] (CLT)" at bounding box center [99, 108] width 153 height 44
type input "**********"
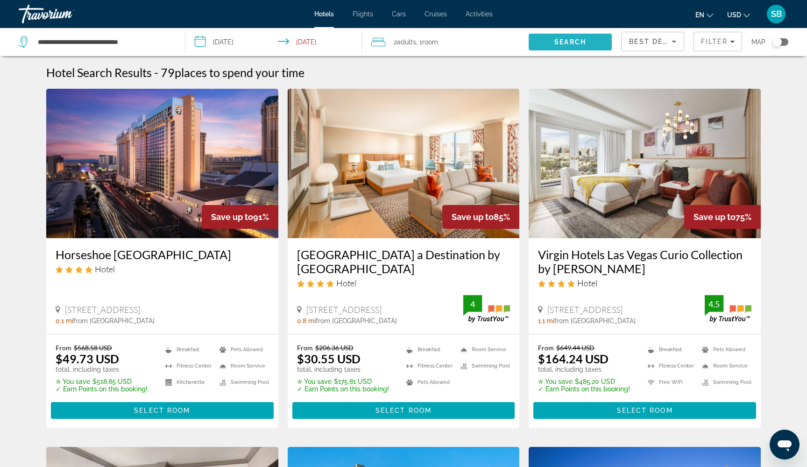
click at [556, 40] on span "Search" at bounding box center [570, 41] width 32 height 7
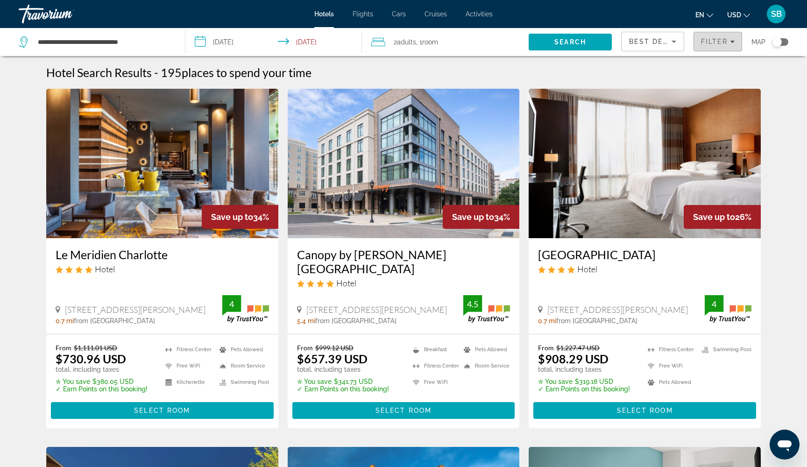
click at [712, 47] on span "Filters" at bounding box center [718, 41] width 48 height 22
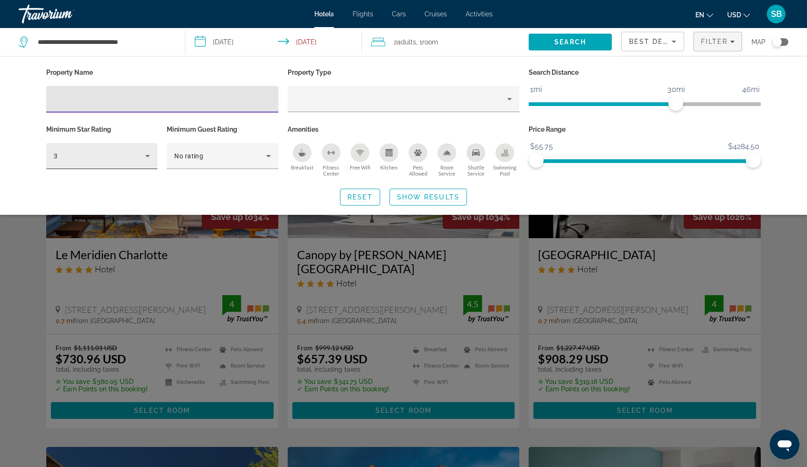
click at [116, 159] on div "3" at bounding box center [100, 155] width 92 height 11
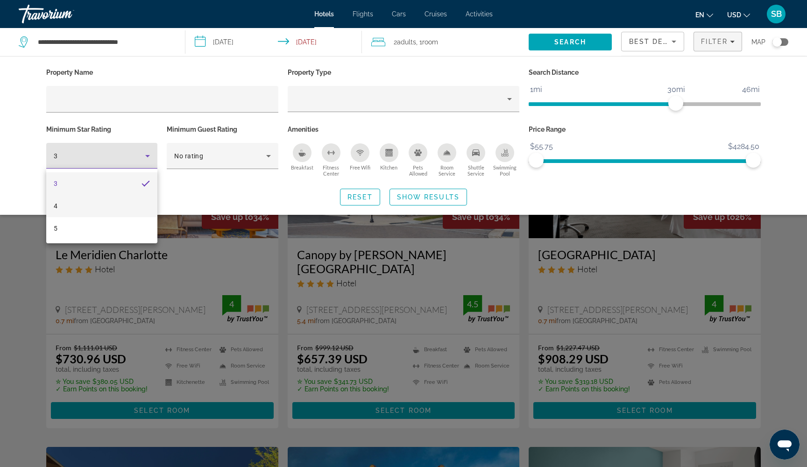
click at [102, 207] on mat-option "4" at bounding box center [101, 206] width 111 height 22
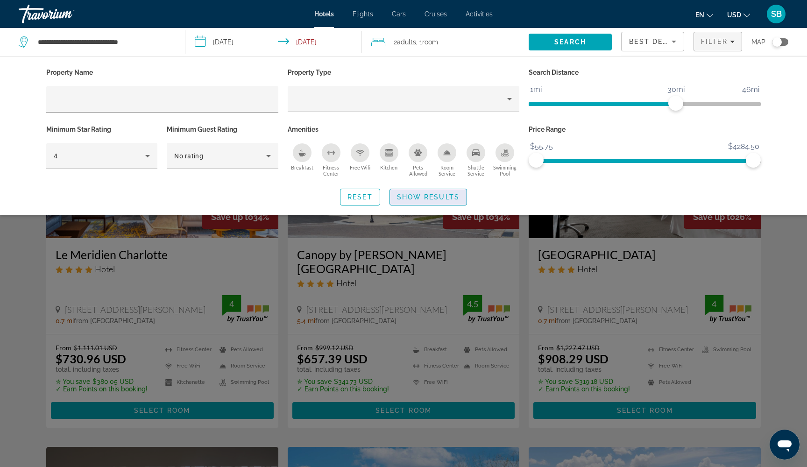
click at [429, 198] on span "Show Results" at bounding box center [428, 196] width 63 height 7
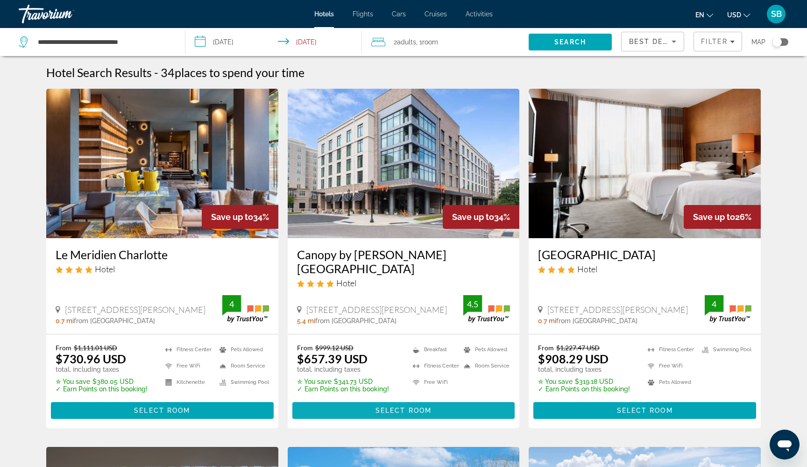
click at [380, 407] on span "Select Room" at bounding box center [404, 410] width 56 height 7
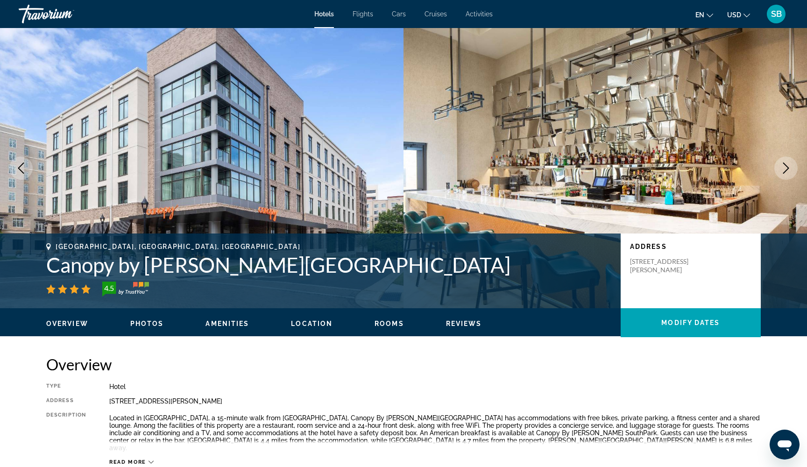
scroll to position [0, 0]
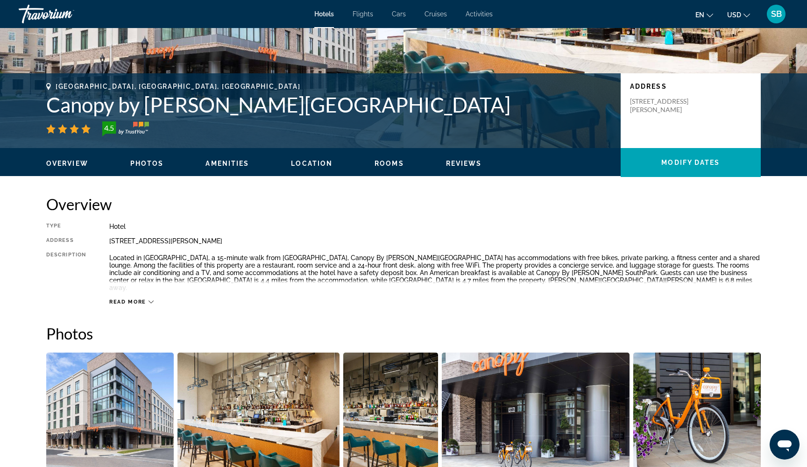
click at [142, 299] on span "Read more" at bounding box center [127, 302] width 37 height 6
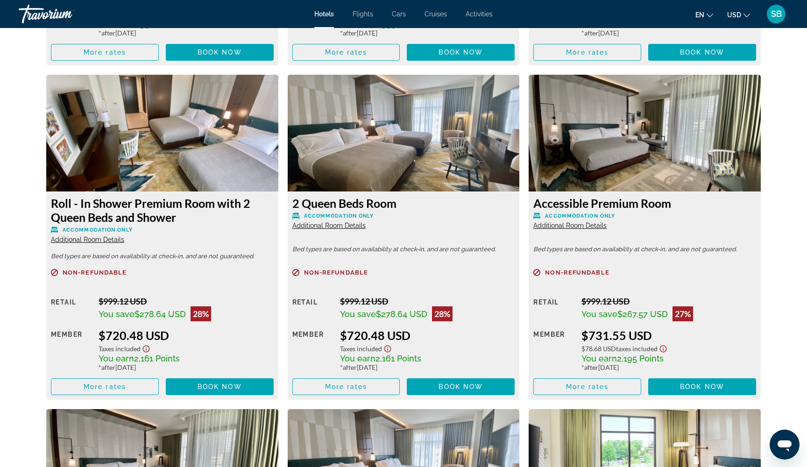
scroll to position [1554, 0]
click at [428, 384] on span "Main content" at bounding box center [461, 387] width 108 height 22
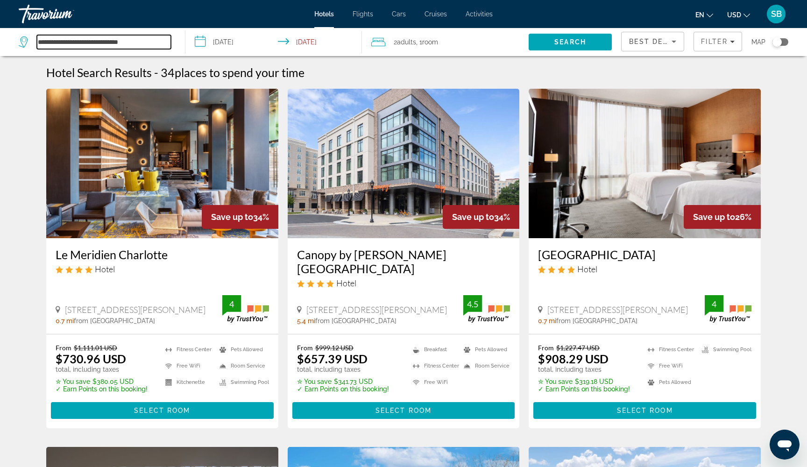
click at [142, 48] on input "**********" at bounding box center [104, 42] width 134 height 14
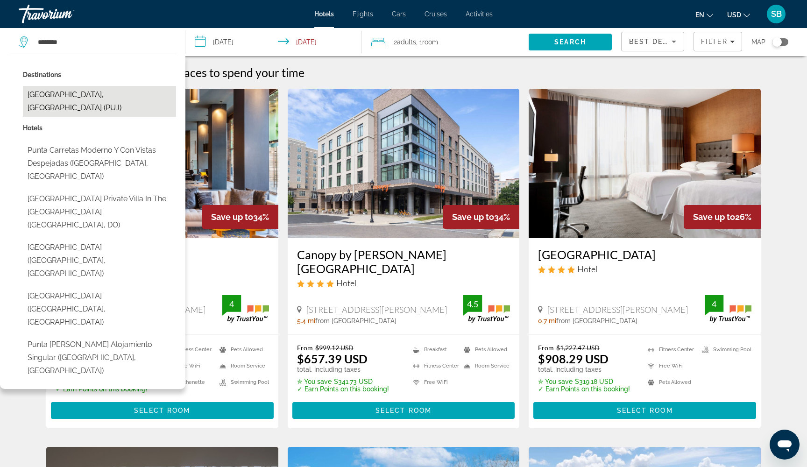
click at [92, 97] on button "[GEOGRAPHIC_DATA], [GEOGRAPHIC_DATA] (PUJ)" at bounding box center [99, 101] width 153 height 31
type input "**********"
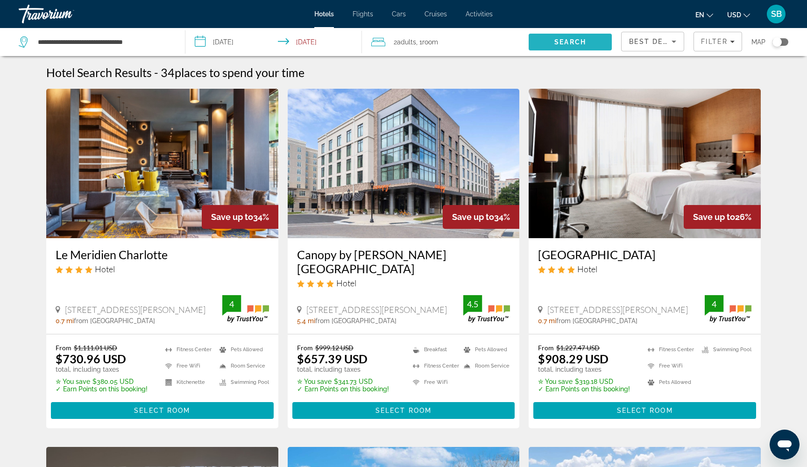
click at [575, 42] on span "Search" at bounding box center [570, 41] width 32 height 7
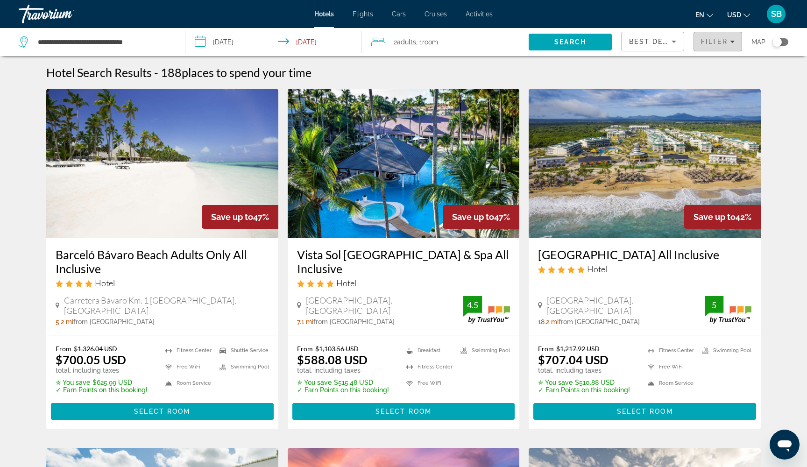
click at [713, 43] on span "Filter" at bounding box center [714, 41] width 27 height 7
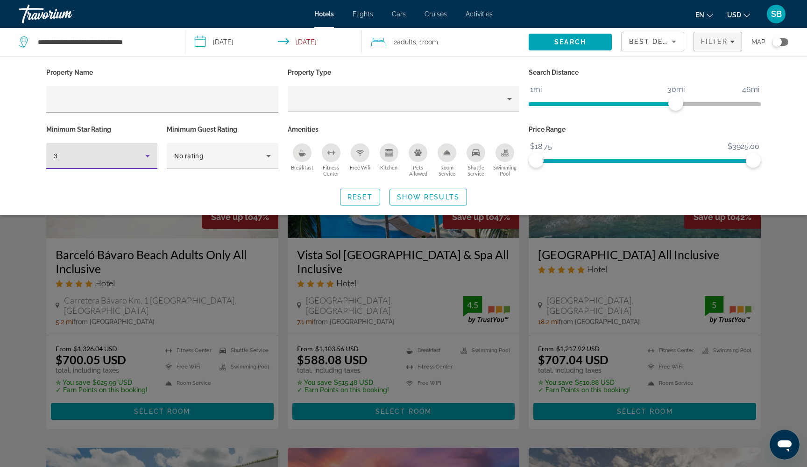
click at [143, 158] on icon "Hotel Filters" at bounding box center [147, 155] width 11 height 11
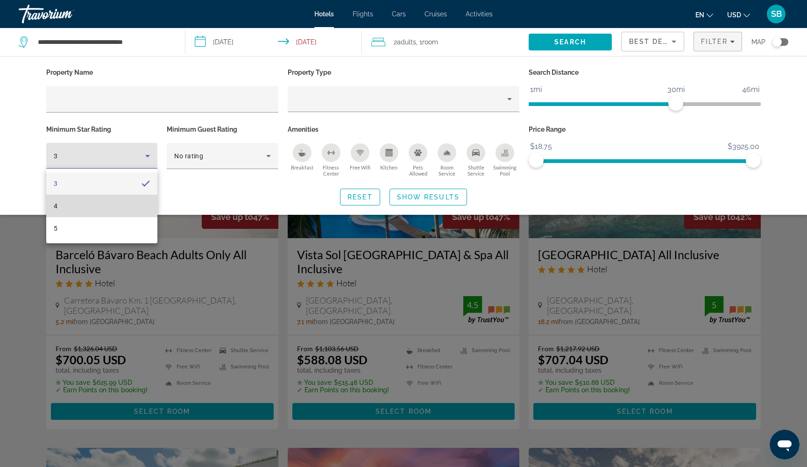
click at [67, 210] on mat-option "4" at bounding box center [101, 206] width 111 height 22
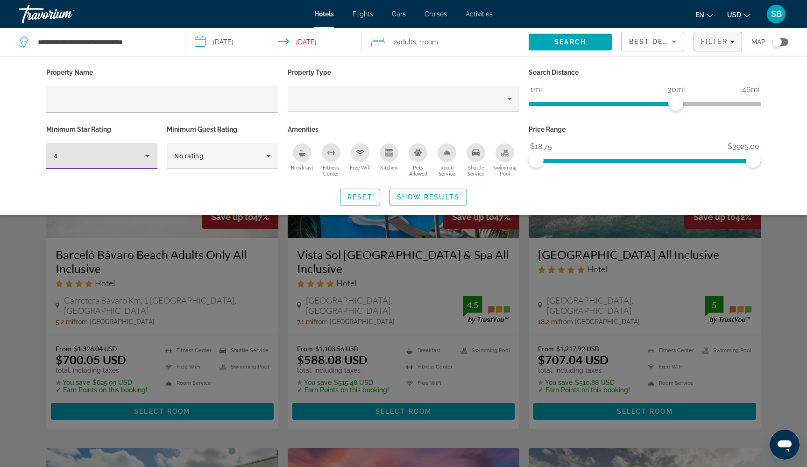
click at [419, 199] on span "Show Results" at bounding box center [428, 196] width 63 height 7
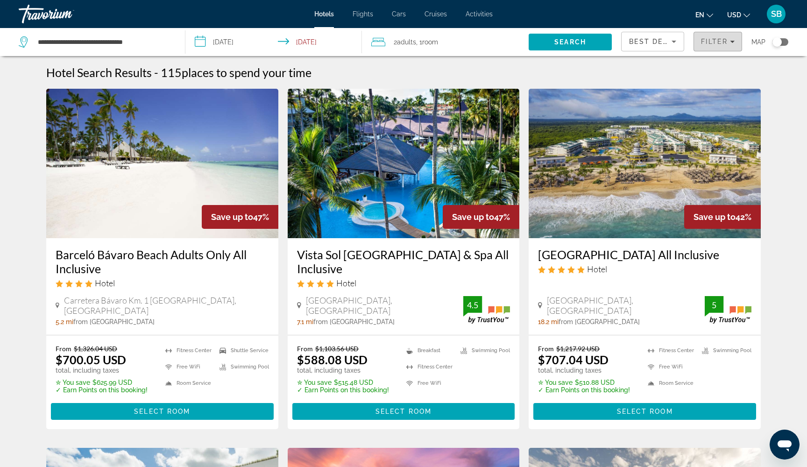
click at [714, 43] on span "Filter" at bounding box center [714, 41] width 27 height 7
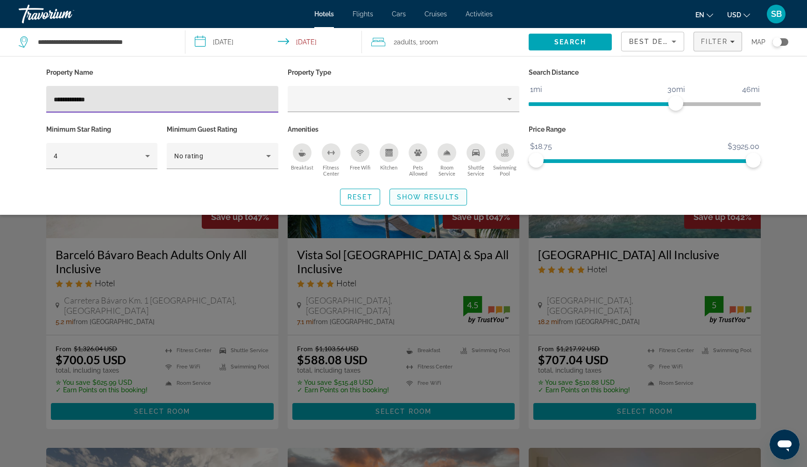
type input "**********"
click at [412, 196] on span "Show Results" at bounding box center [428, 196] width 63 height 7
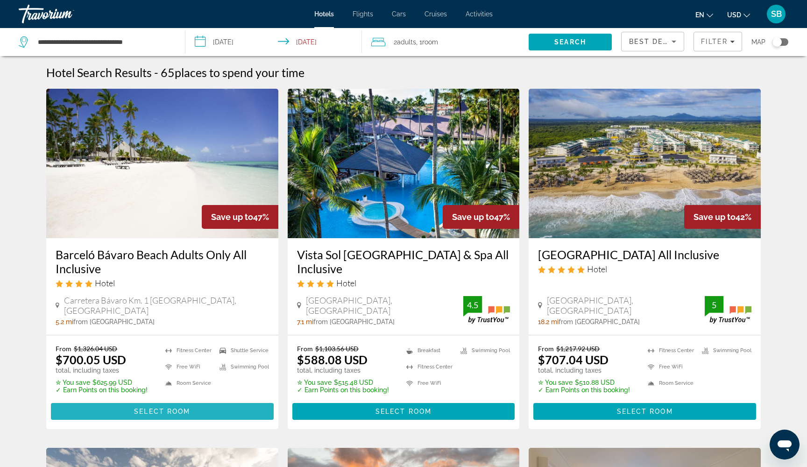
click at [149, 412] on span "Select Room" at bounding box center [162, 411] width 56 height 7
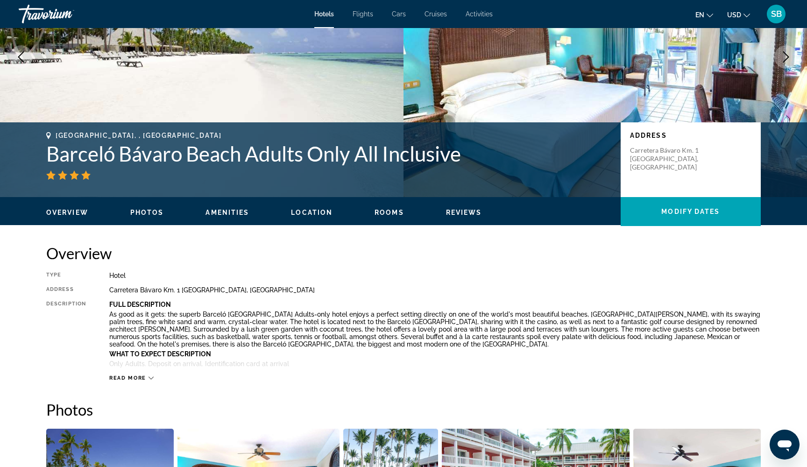
click at [150, 380] on button "Read more" at bounding box center [131, 378] width 44 height 7
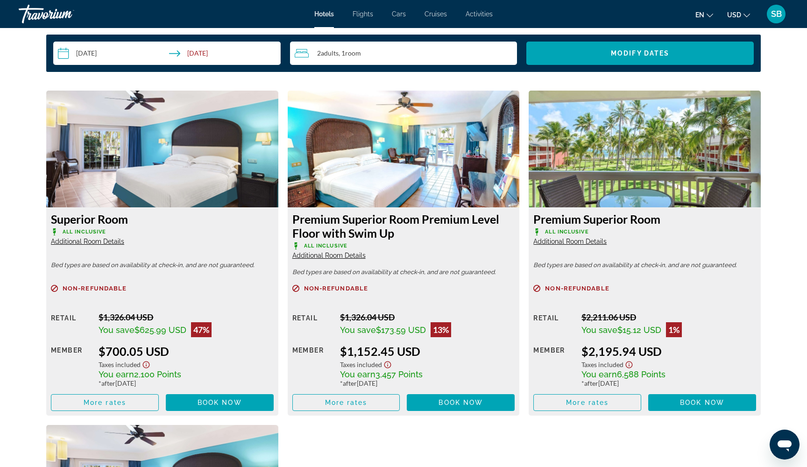
scroll to position [1224, 0]
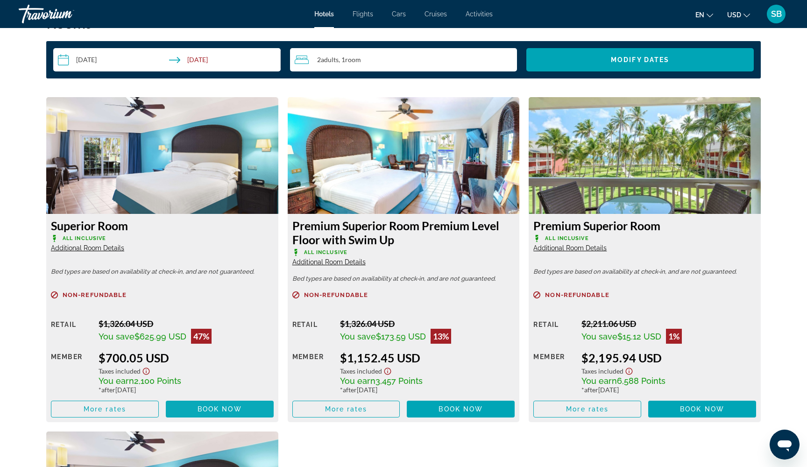
click at [195, 411] on span "Main content" at bounding box center [220, 409] width 108 height 22
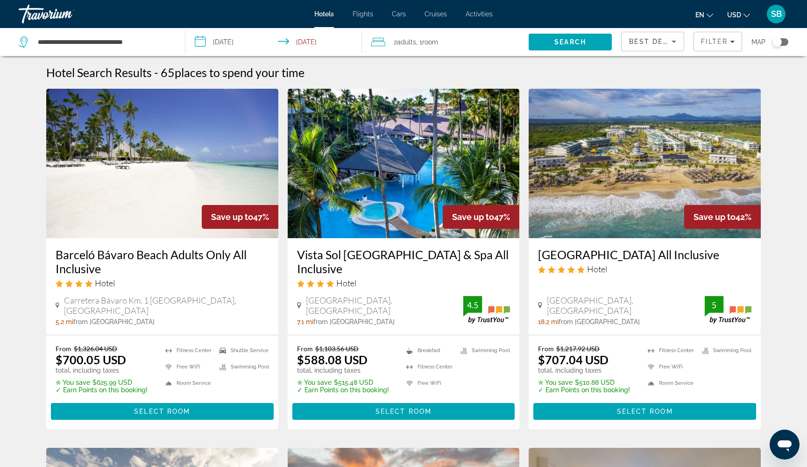
drag, startPoint x: 156, startPoint y: 10, endPoint x: 363, endPoint y: 16, distance: 207.5
click at [363, 16] on span "Flights" at bounding box center [363, 13] width 21 height 7
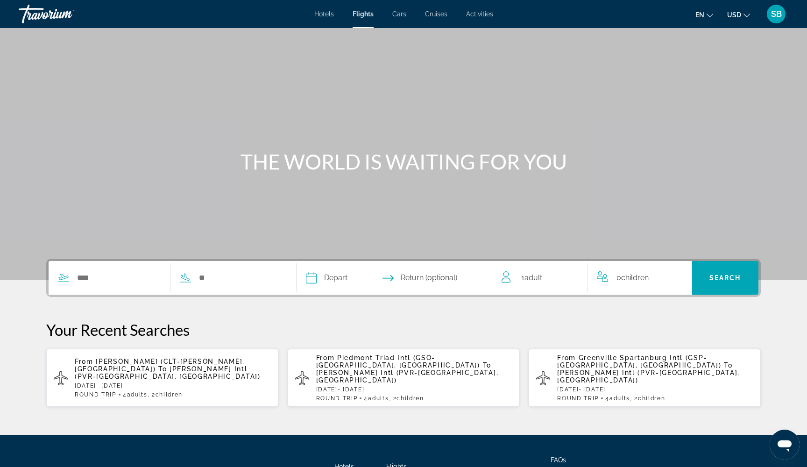
click at [400, 14] on span "Cars" at bounding box center [399, 13] width 14 height 7
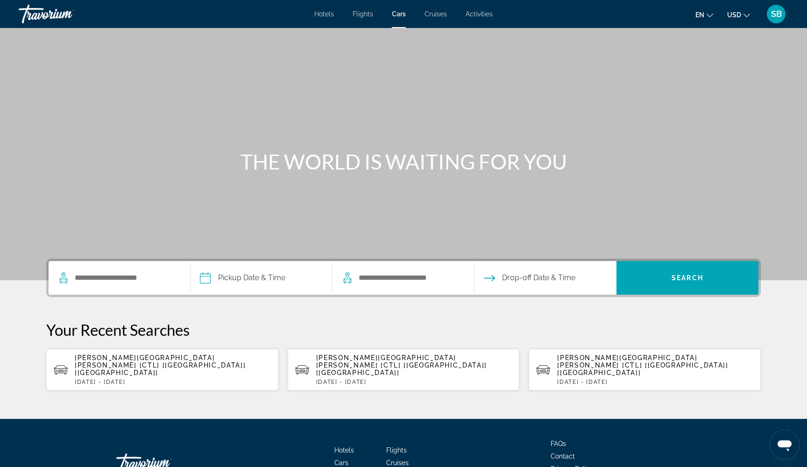
click at [435, 14] on span "Cruises" at bounding box center [436, 13] width 22 height 7
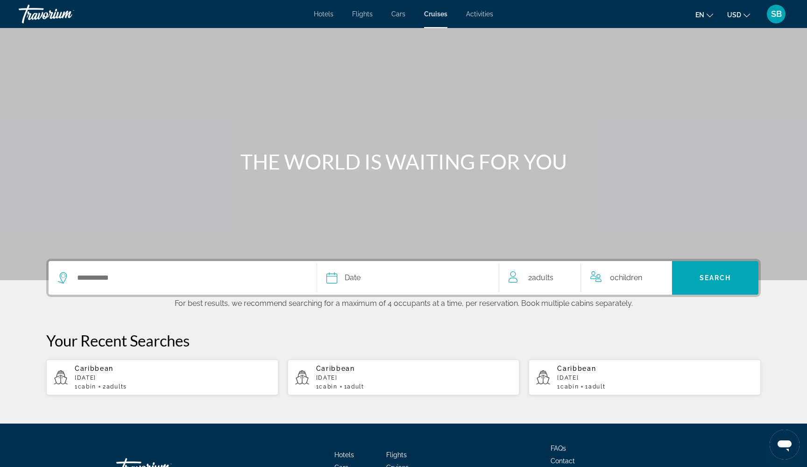
click at [477, 14] on span "Activities" at bounding box center [479, 13] width 27 height 7
